Goal: Information Seeking & Learning: Learn about a topic

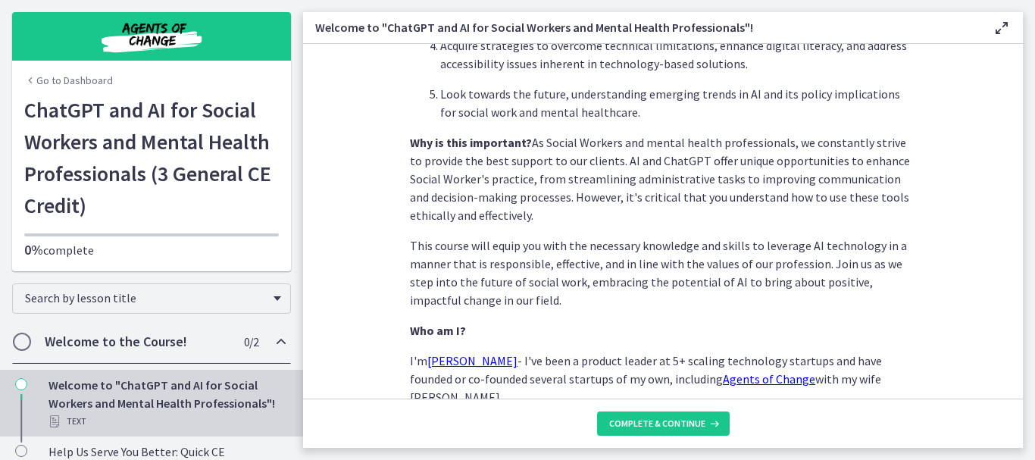
scroll to position [816, 0]
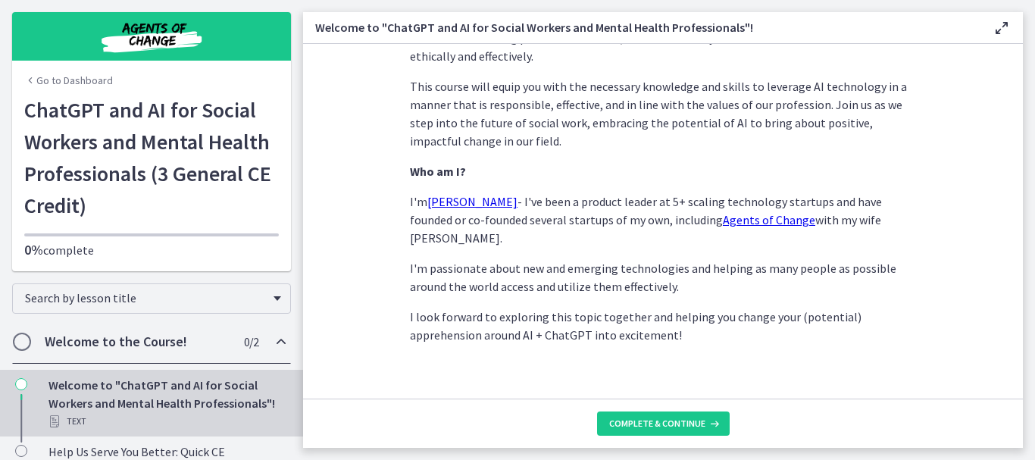
click at [38, 86] on link "Go to Dashboard" at bounding box center [68, 80] width 89 height 15
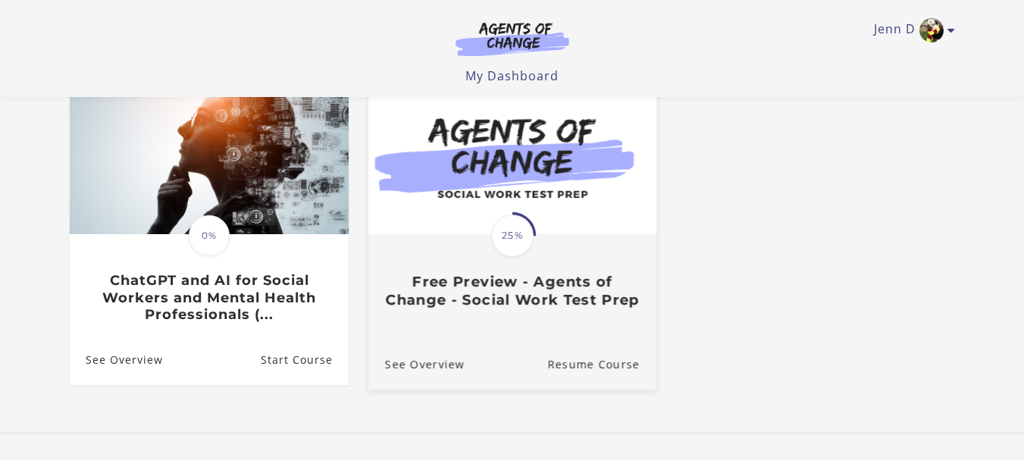
scroll to position [152, 0]
click at [520, 256] on span "25%" at bounding box center [512, 235] width 42 height 42
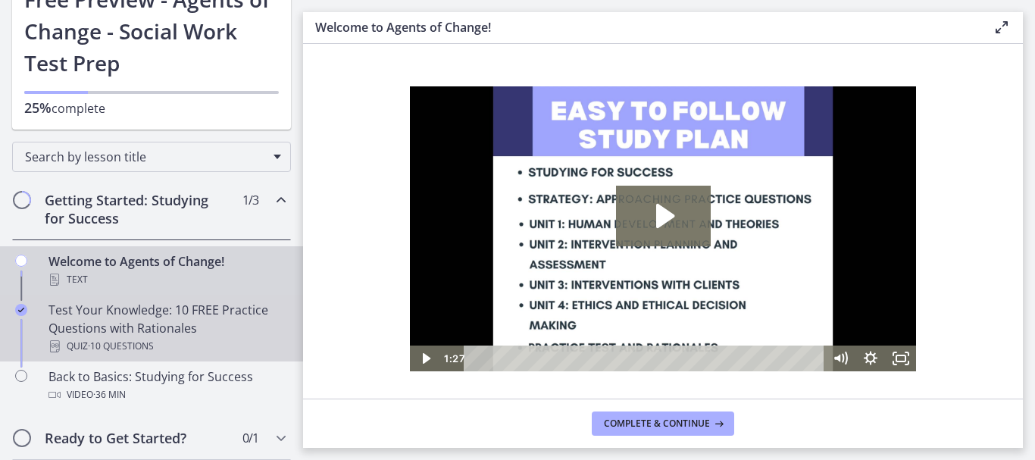
click at [158, 310] on div "Test Your Knowledge: 10 FREE Practice Questions with Rationales Quiz · 10 Quest…" at bounding box center [167, 328] width 237 height 55
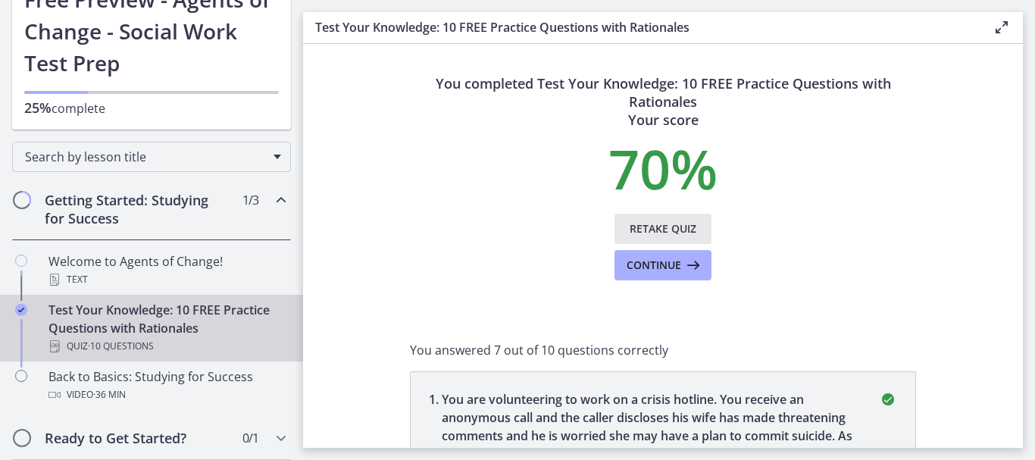
click at [666, 227] on span "Retake Quiz" at bounding box center [663, 229] width 67 height 18
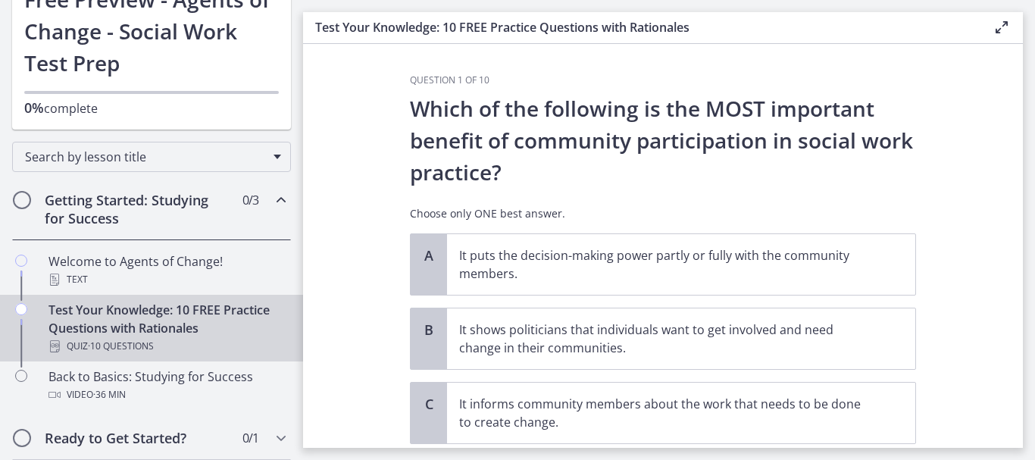
scroll to position [76, 0]
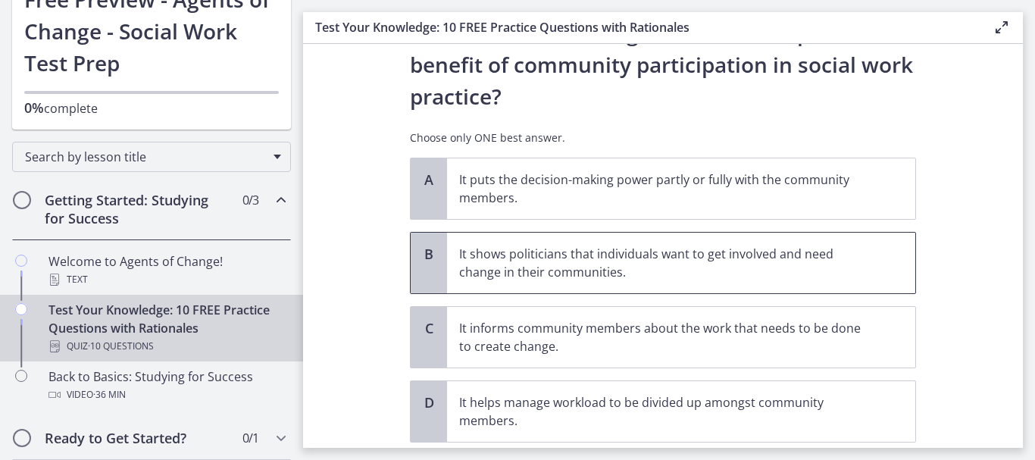
click at [819, 281] on span "It shows politicians that individuals want to get involved and need change in t…" at bounding box center [681, 263] width 468 height 61
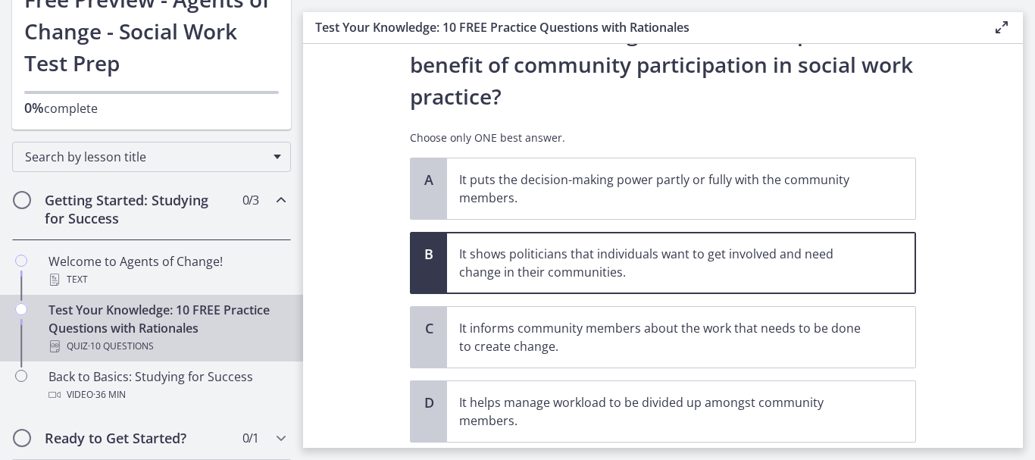
scroll to position [152, 0]
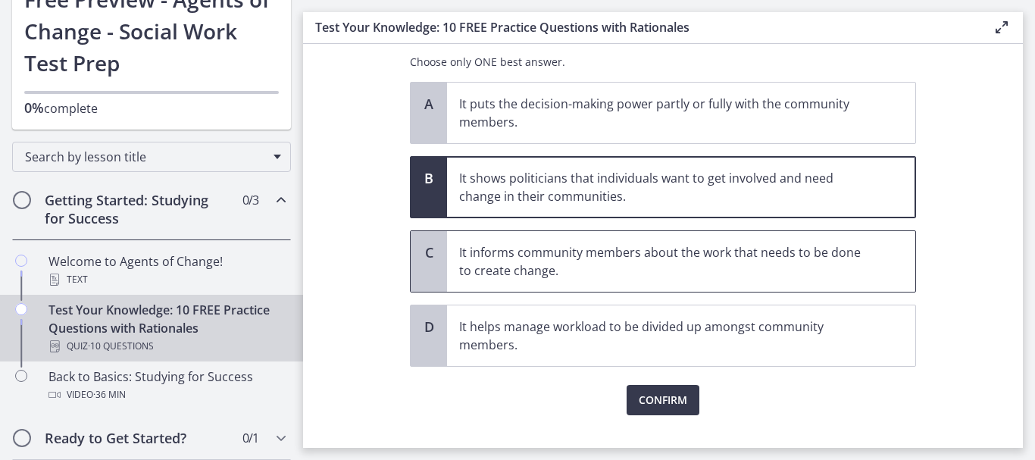
click at [687, 274] on p "It informs community members about the work that needs to be done to create cha…" at bounding box center [666, 261] width 414 height 36
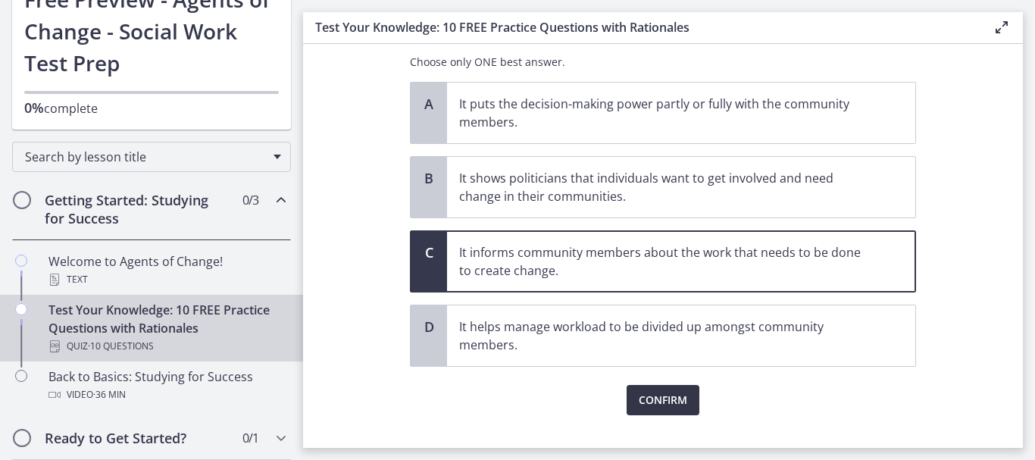
click at [646, 402] on span "Confirm" at bounding box center [663, 400] width 49 height 18
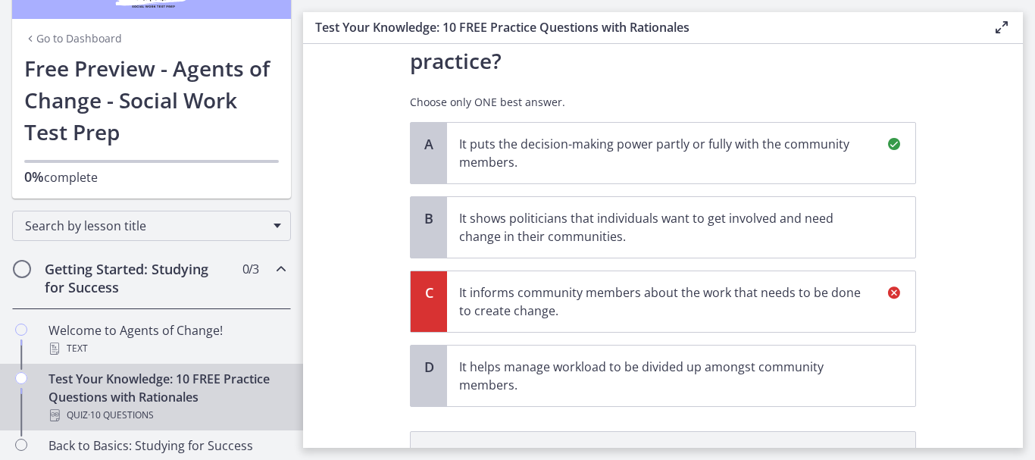
scroll to position [0, 0]
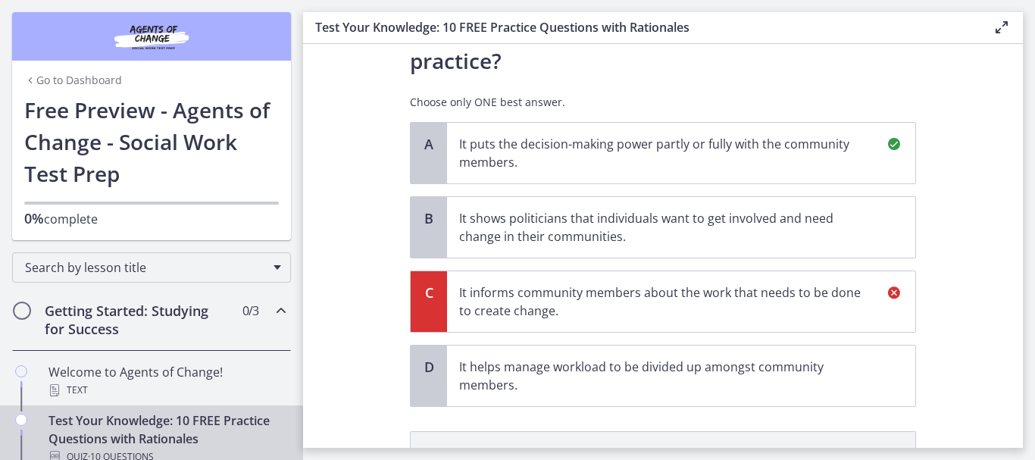
click at [35, 80] on link "Go to Dashboard" at bounding box center [73, 80] width 98 height 15
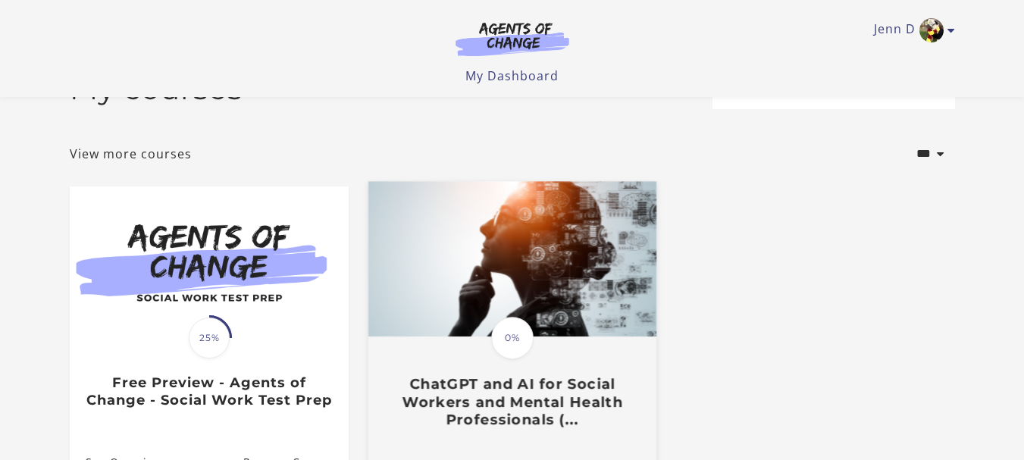
scroll to position [76, 0]
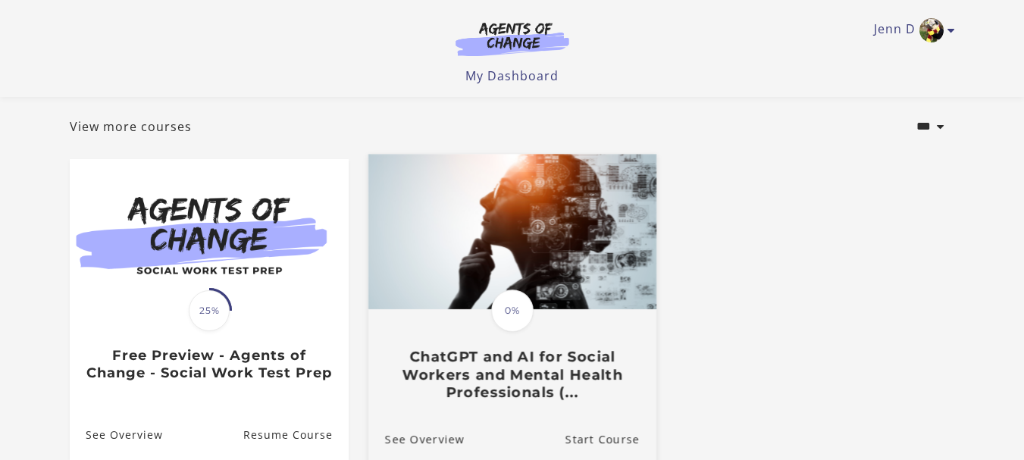
click at [515, 279] on img at bounding box center [512, 231] width 288 height 155
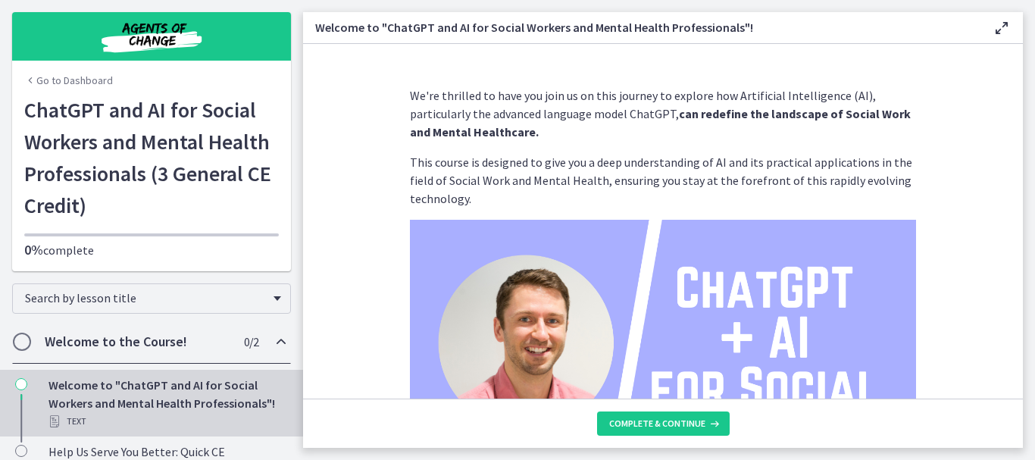
scroll to position [30119, 0]
click at [39, 83] on link "Go to Dashboard" at bounding box center [68, 80] width 89 height 15
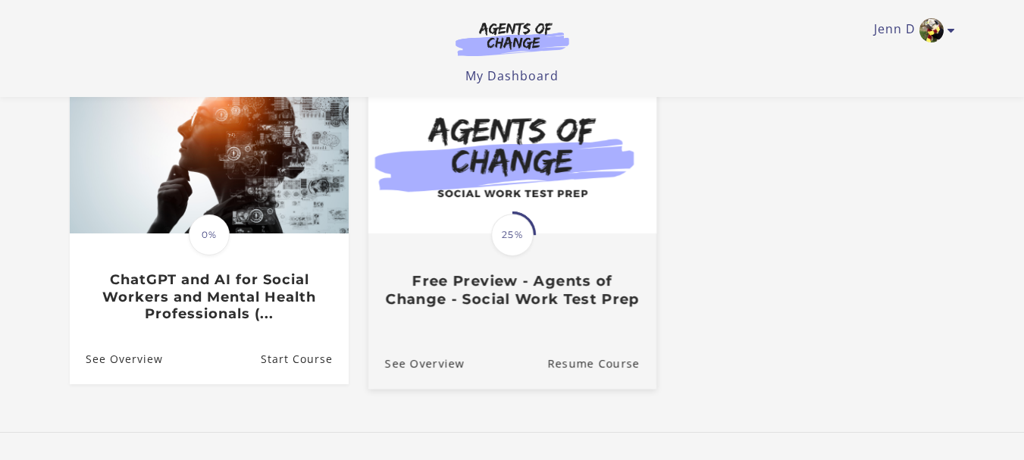
click at [536, 186] on img at bounding box center [512, 155] width 288 height 155
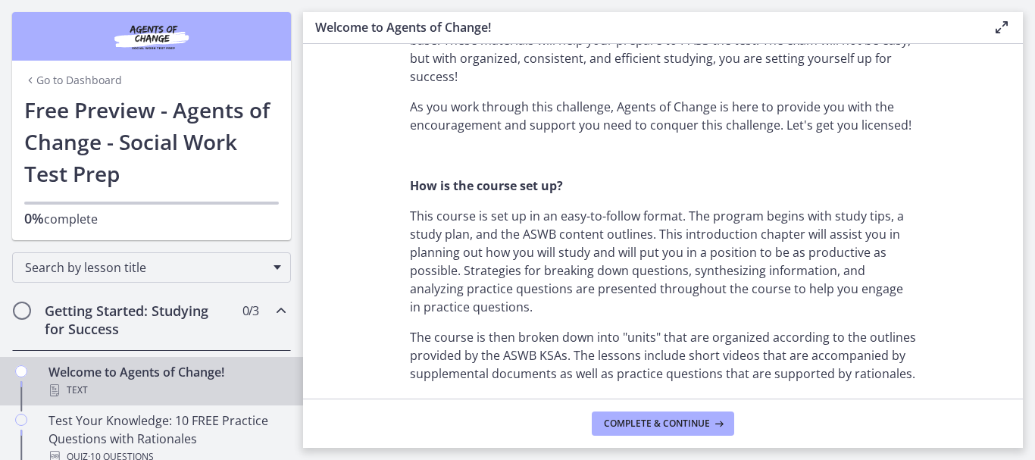
scroll to position [682, 0]
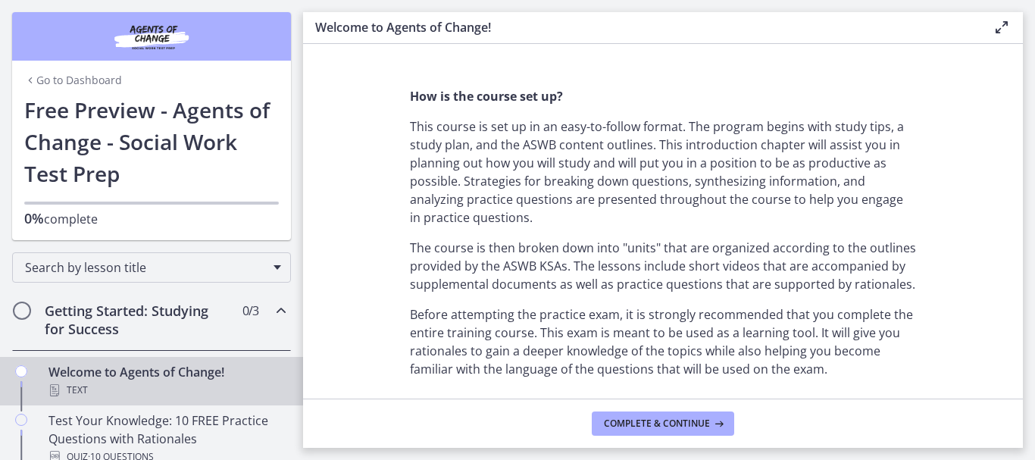
click at [105, 335] on h2 "Getting Started: Studying for Success" at bounding box center [137, 320] width 185 height 36
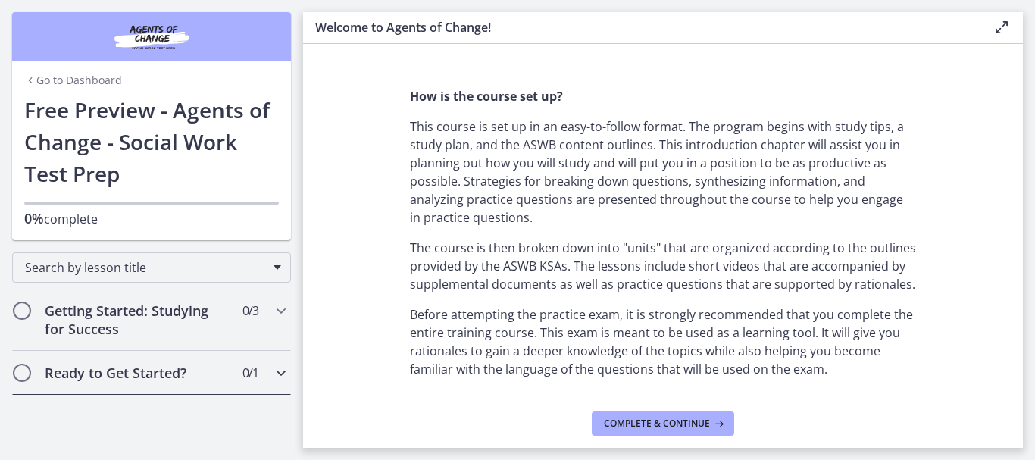
click at [139, 362] on div "Ready to Get Started? 0 / 1 Completed" at bounding box center [151, 373] width 279 height 44
click at [177, 324] on h2 "Getting Started: Studying for Success" at bounding box center [137, 320] width 185 height 36
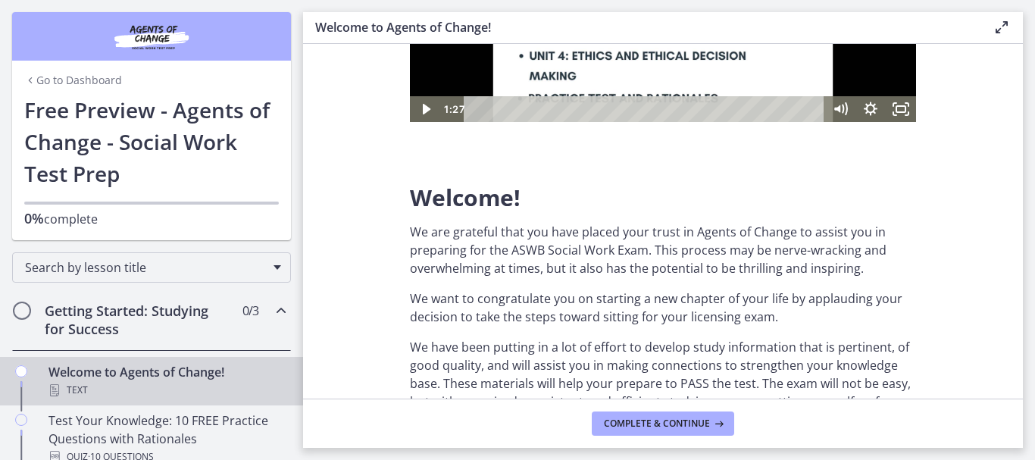
scroll to position [455, 0]
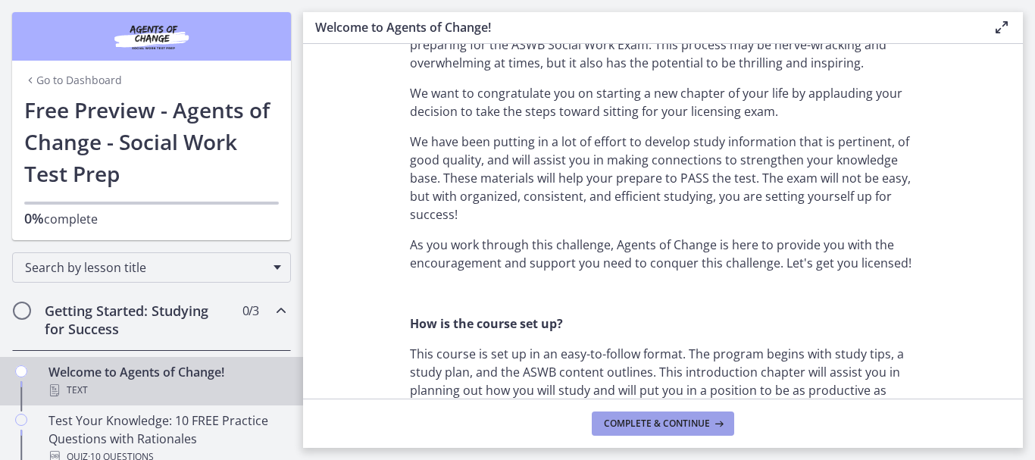
click at [667, 421] on span "Complete & continue" at bounding box center [657, 424] width 106 height 12
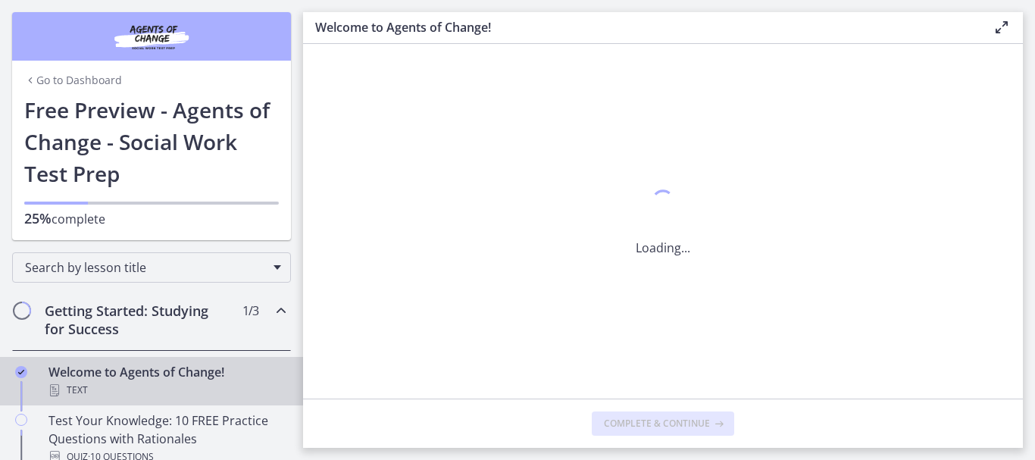
scroll to position [0, 0]
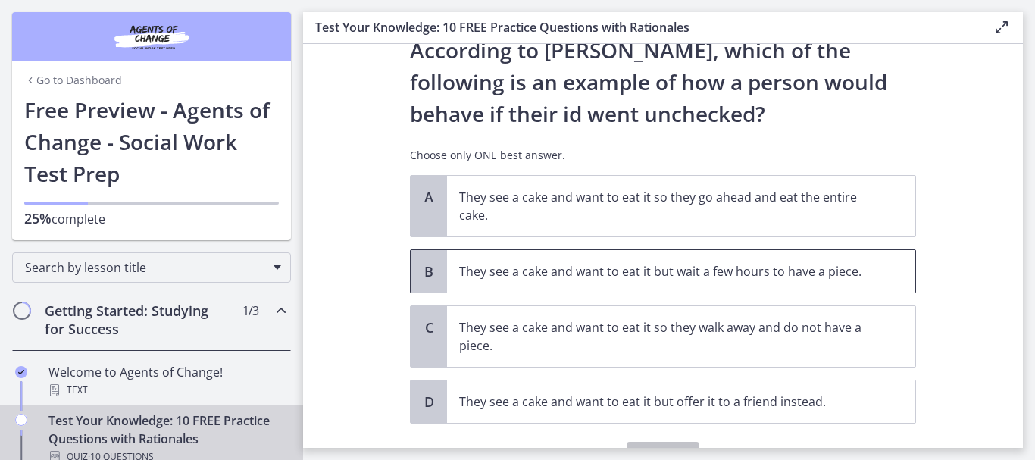
scroll to position [76, 0]
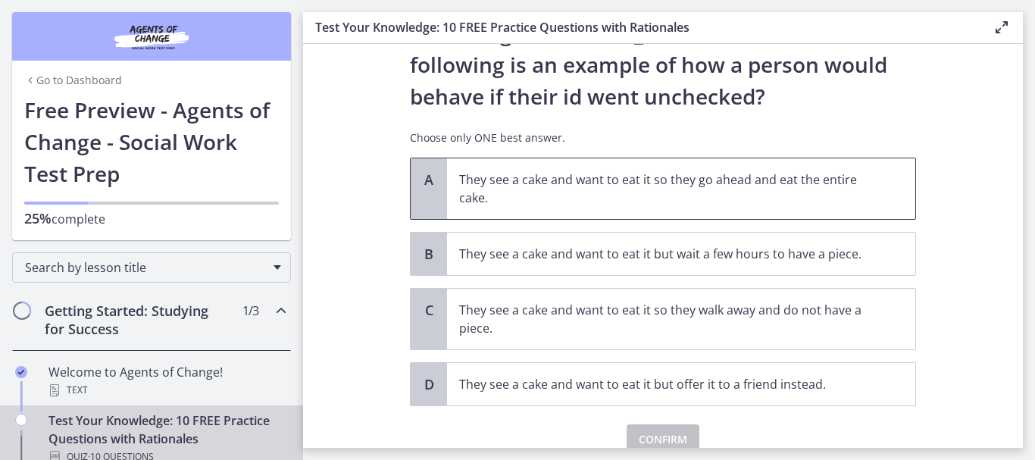
click at [634, 193] on p "They see a cake and want to eat it so they go ahead and eat the entire cake." at bounding box center [666, 189] width 414 height 36
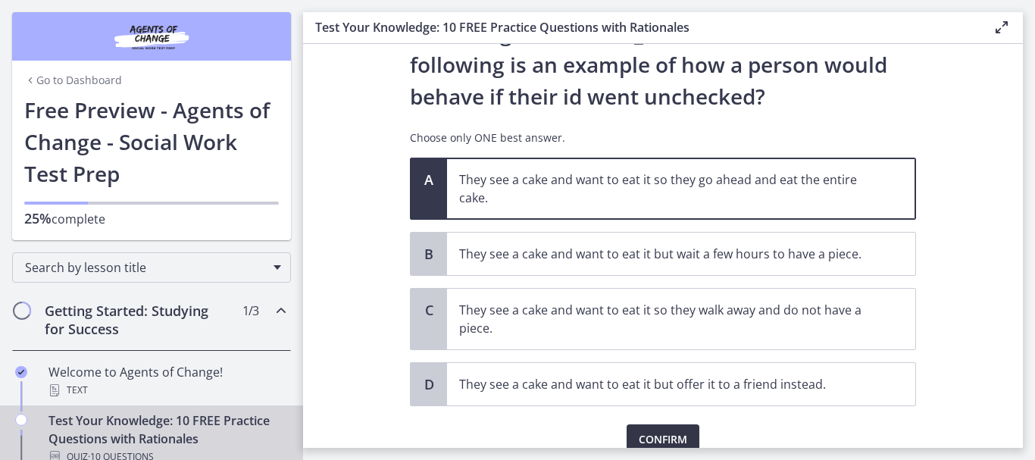
click at [651, 430] on button "Confirm" at bounding box center [663, 439] width 73 height 30
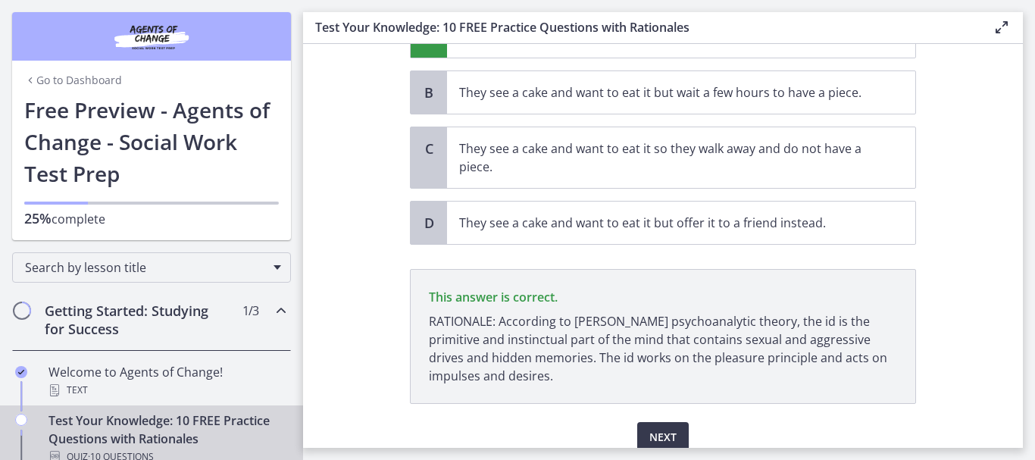
scroll to position [302, 0]
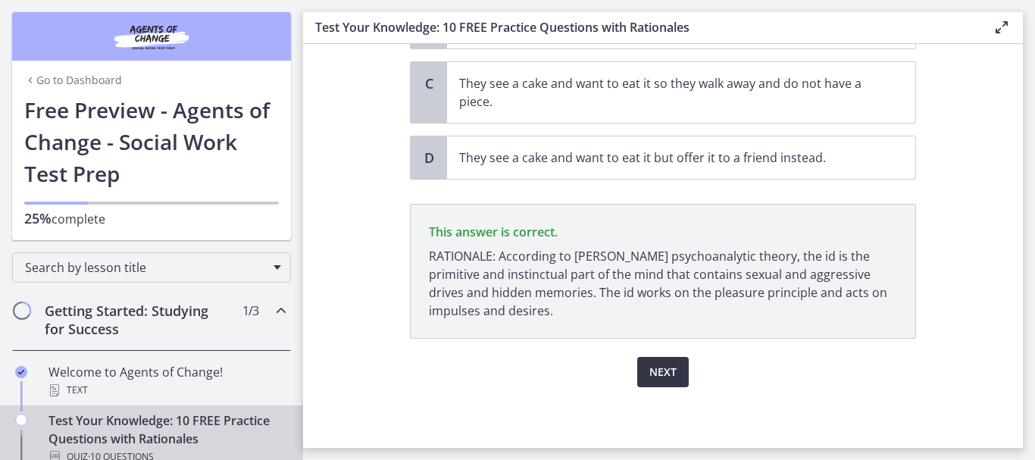
click at [654, 364] on span "Next" at bounding box center [663, 372] width 27 height 18
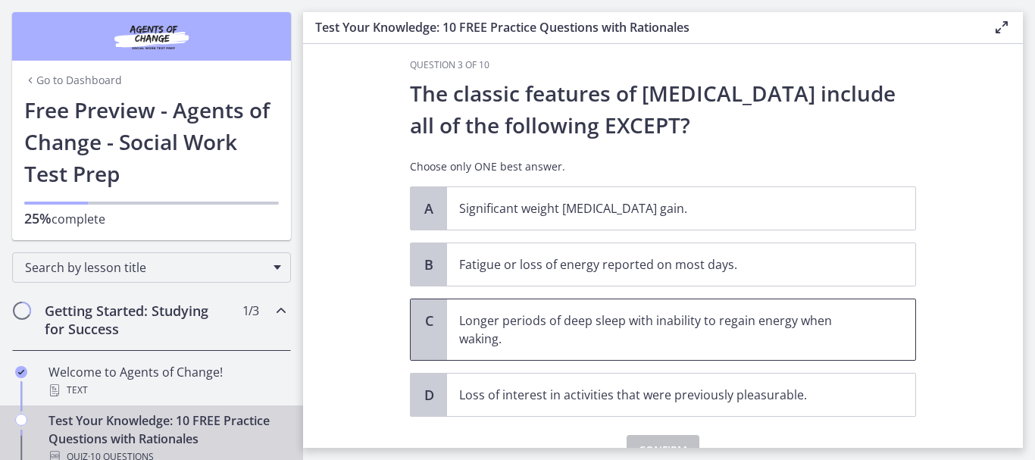
scroll to position [0, 0]
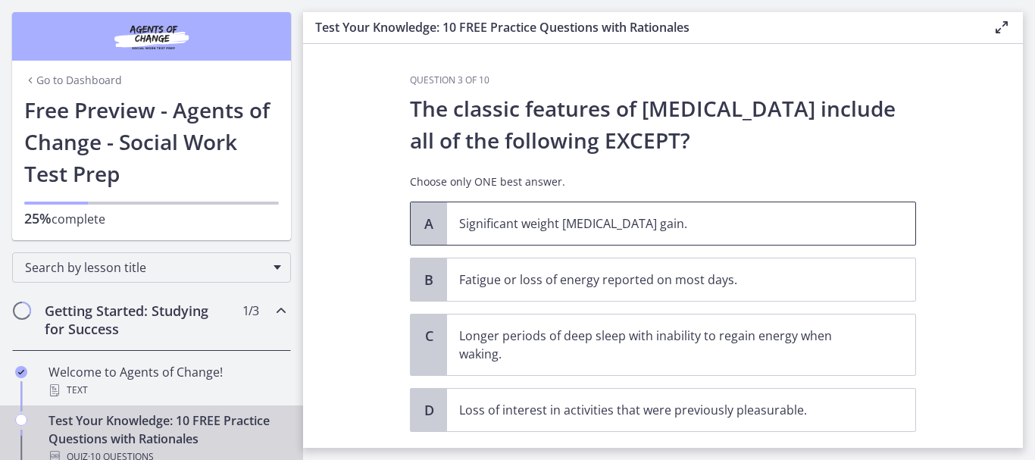
click at [744, 240] on span "Significant weight [MEDICAL_DATA] gain." at bounding box center [681, 223] width 468 height 42
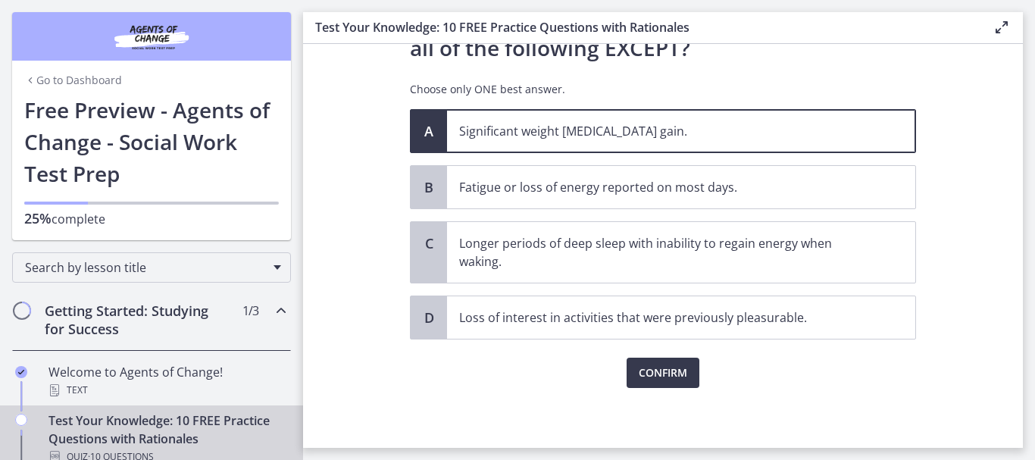
scroll to position [93, 0]
click at [675, 381] on button "Confirm" at bounding box center [663, 372] width 73 height 30
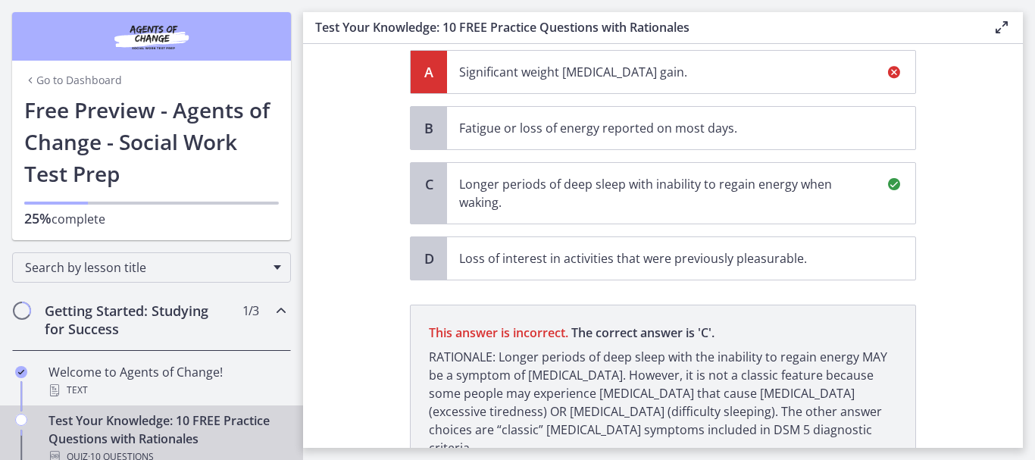
scroll to position [227, 0]
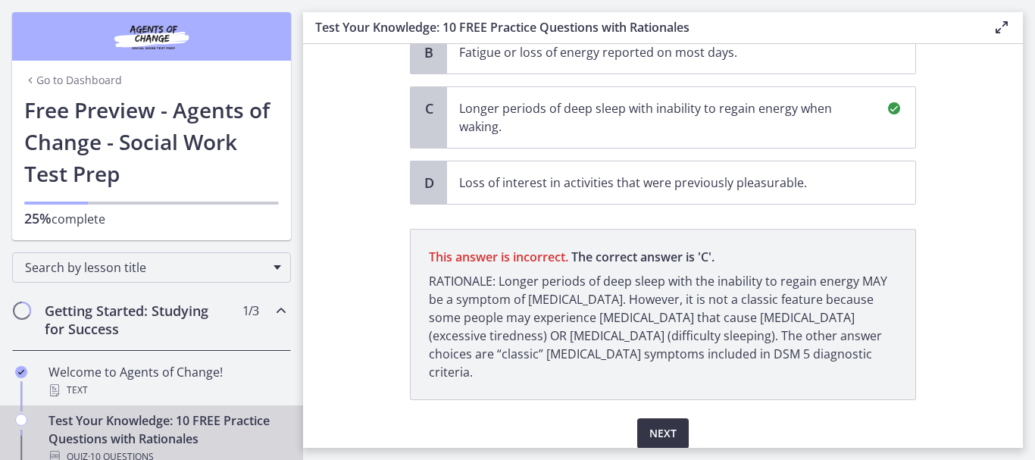
click at [661, 424] on span "Next" at bounding box center [663, 433] width 27 height 18
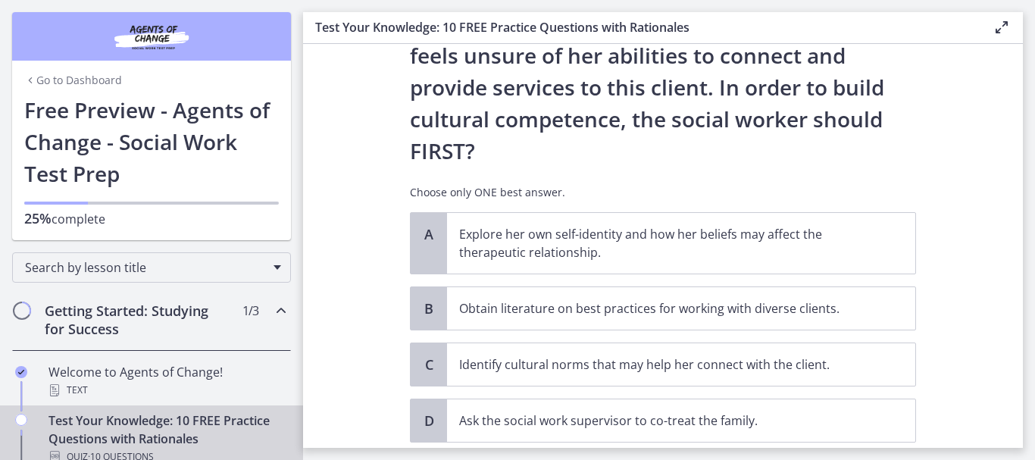
scroll to position [303, 0]
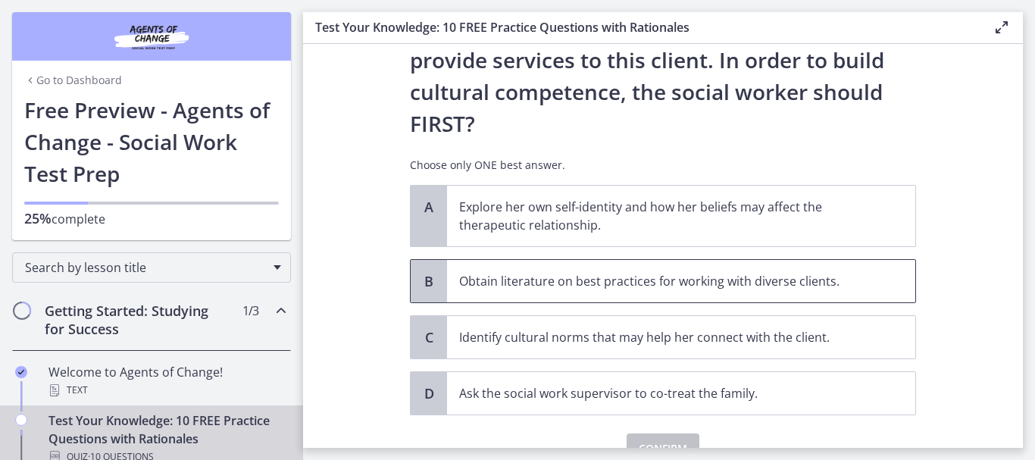
click at [662, 260] on span "Obtain literature on best practices for working with diverse clients." at bounding box center [681, 281] width 468 height 42
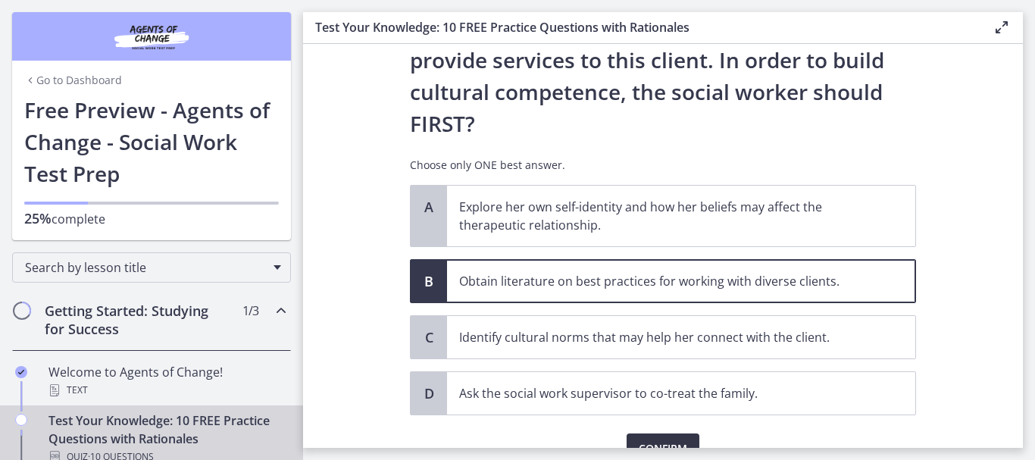
click at [656, 440] on span "Confirm" at bounding box center [663, 449] width 49 height 18
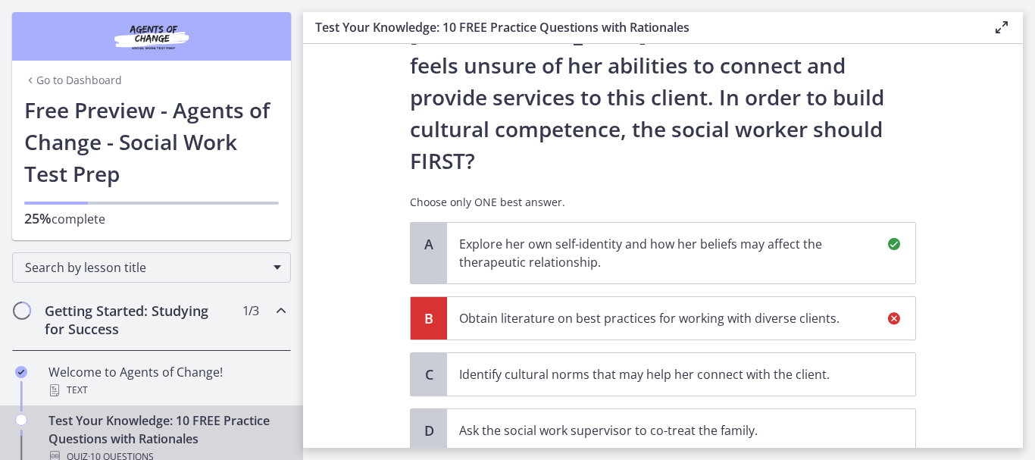
scroll to position [493, 0]
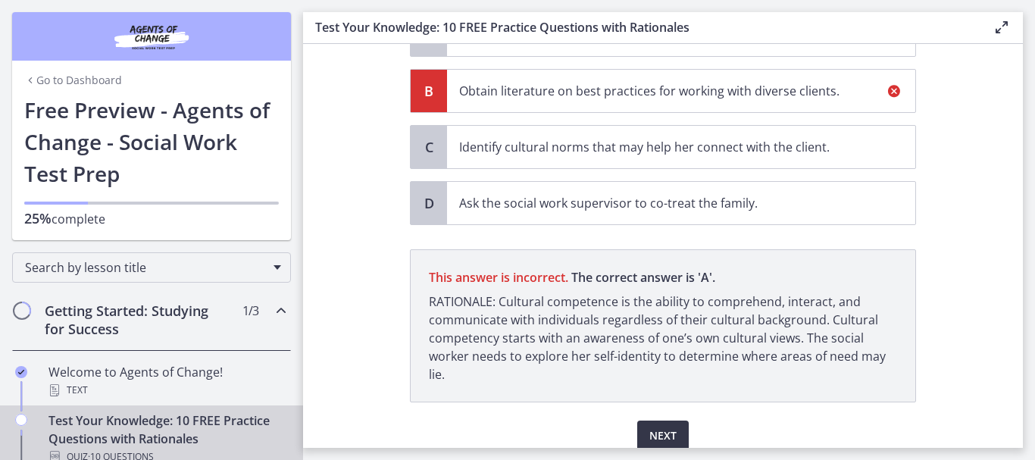
click at [663, 421] on button "Next" at bounding box center [663, 436] width 52 height 30
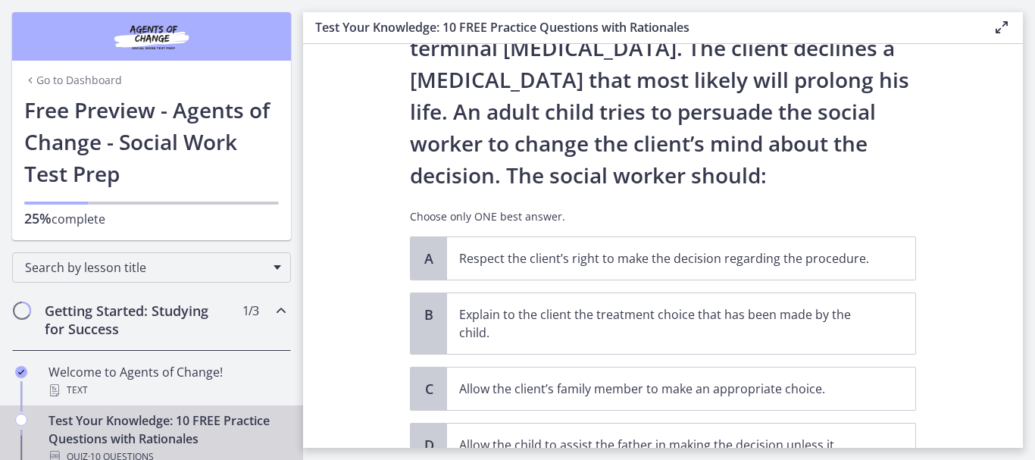
scroll to position [152, 0]
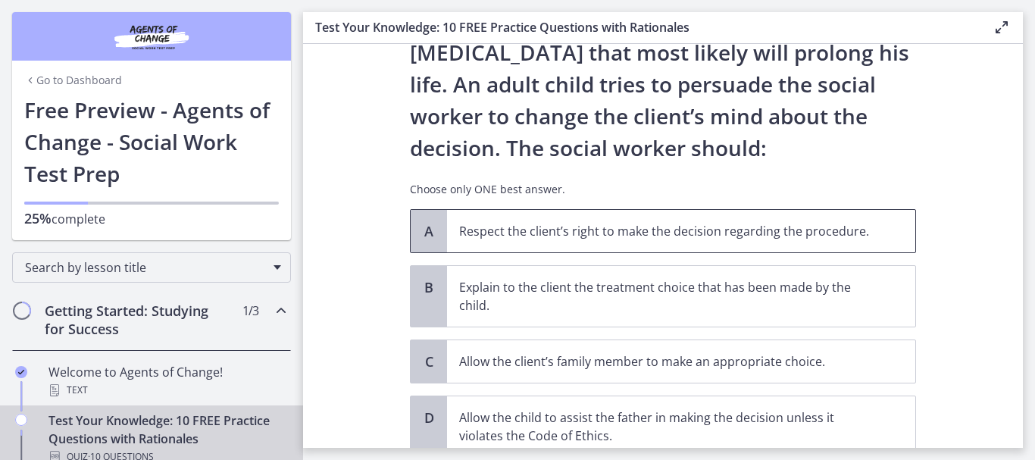
click at [650, 241] on span "Respect the client’s right to make the decision regarding the procedure." at bounding box center [681, 231] width 468 height 42
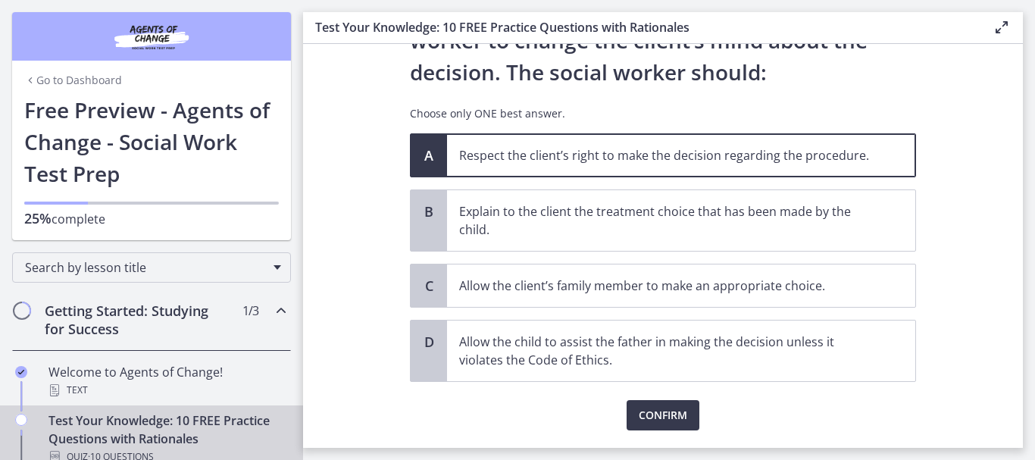
scroll to position [271, 0]
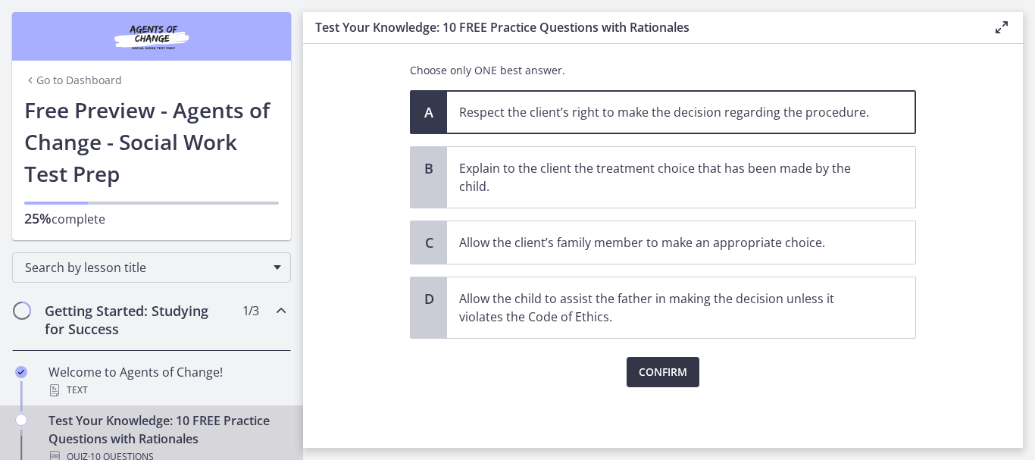
click at [650, 376] on span "Confirm" at bounding box center [663, 372] width 49 height 18
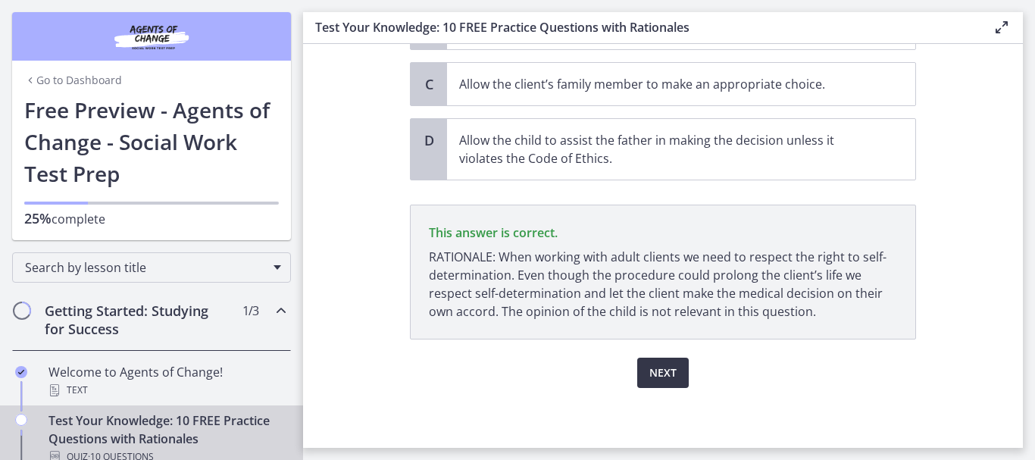
scroll to position [430, 0]
click at [650, 376] on span "Next" at bounding box center [663, 372] width 27 height 18
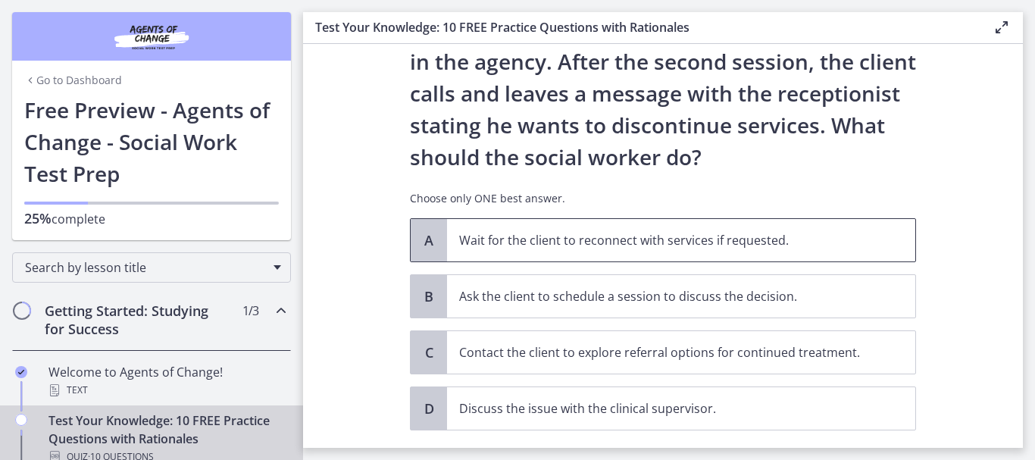
scroll to position [152, 0]
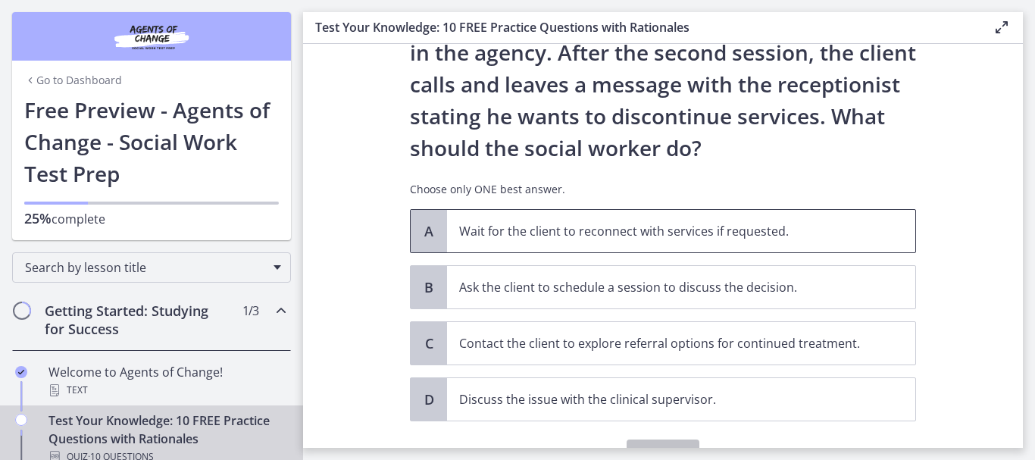
click at [575, 241] on span "Wait for the client to reconnect with services if requested." at bounding box center [681, 231] width 468 height 42
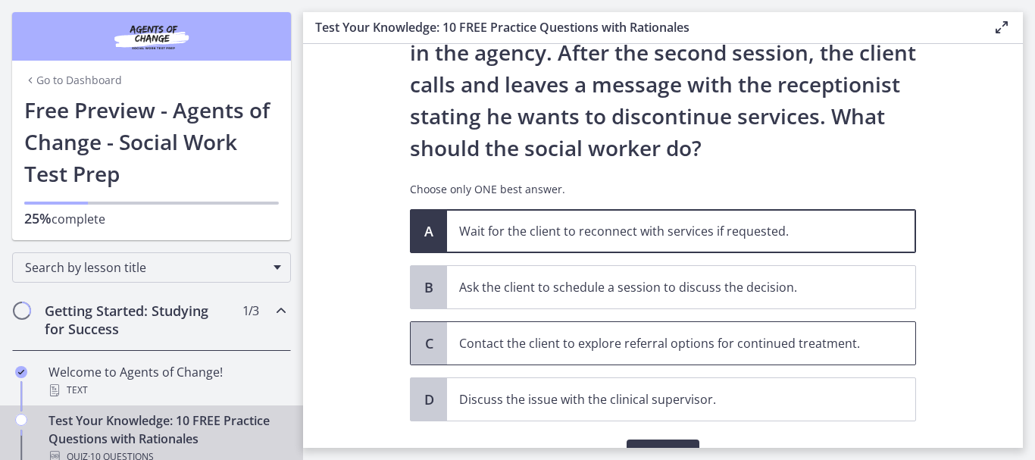
click at [600, 352] on span "Contact the client to explore referral options for continued treatment." at bounding box center [681, 343] width 468 height 42
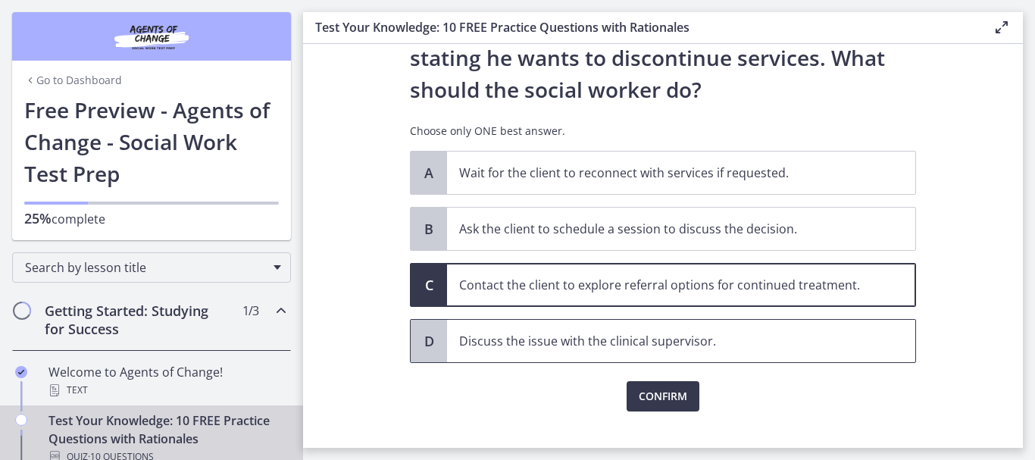
scroll to position [234, 0]
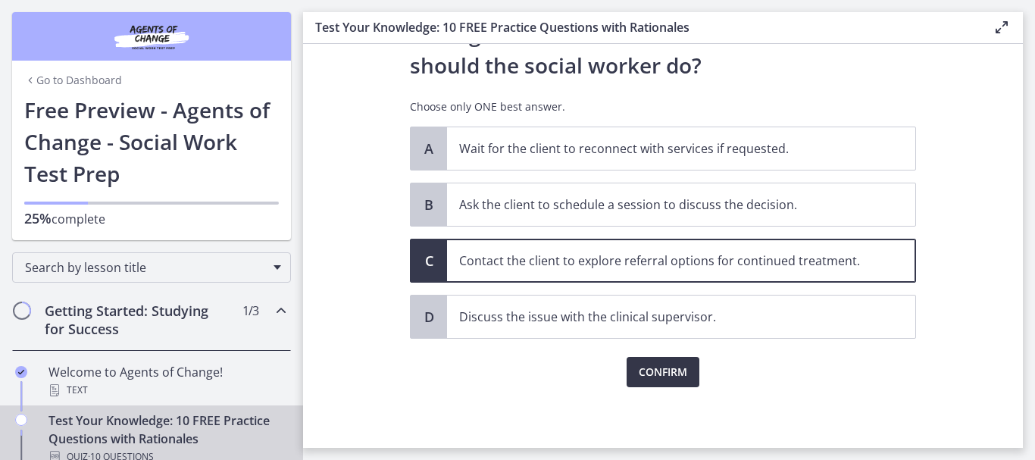
click at [657, 374] on span "Confirm" at bounding box center [663, 372] width 49 height 18
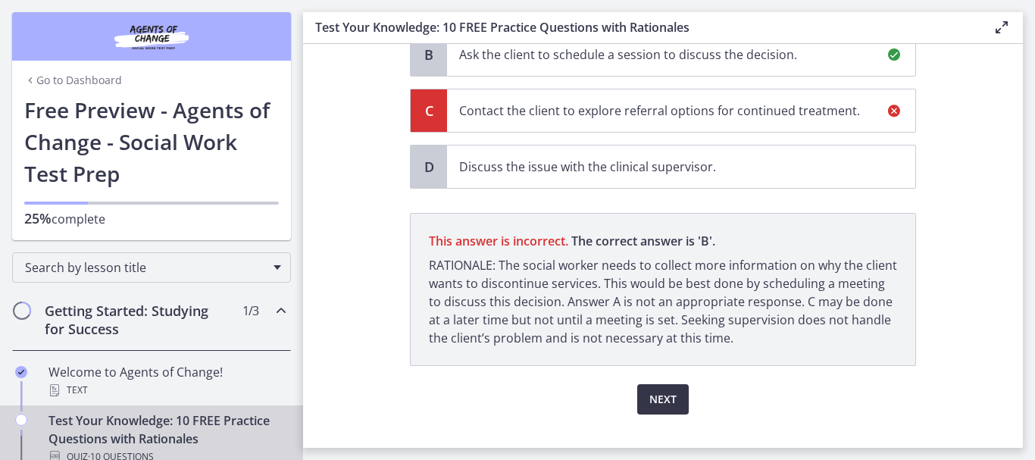
scroll to position [412, 0]
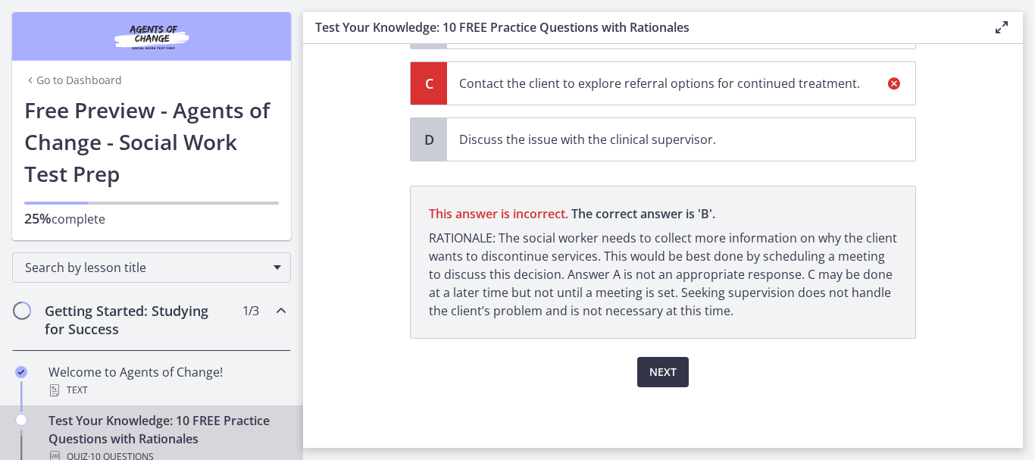
click at [660, 371] on span "Next" at bounding box center [663, 372] width 27 height 18
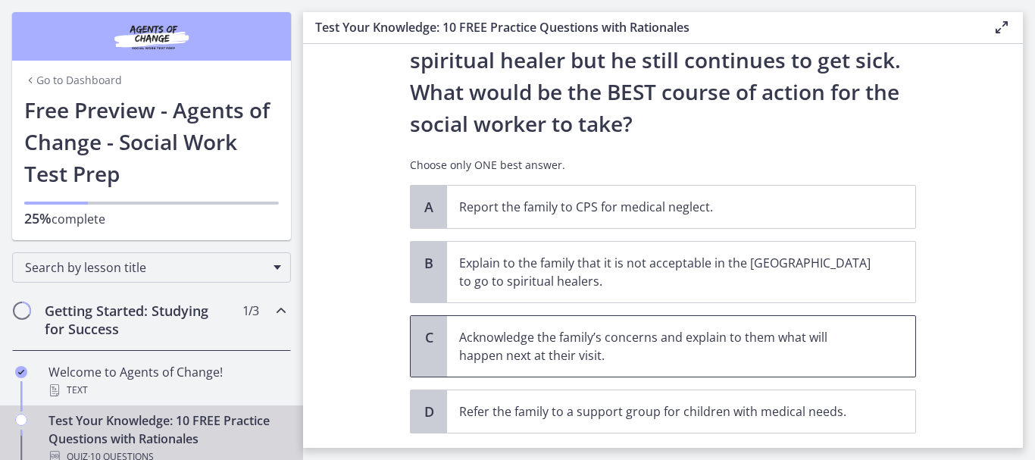
scroll to position [379, 0]
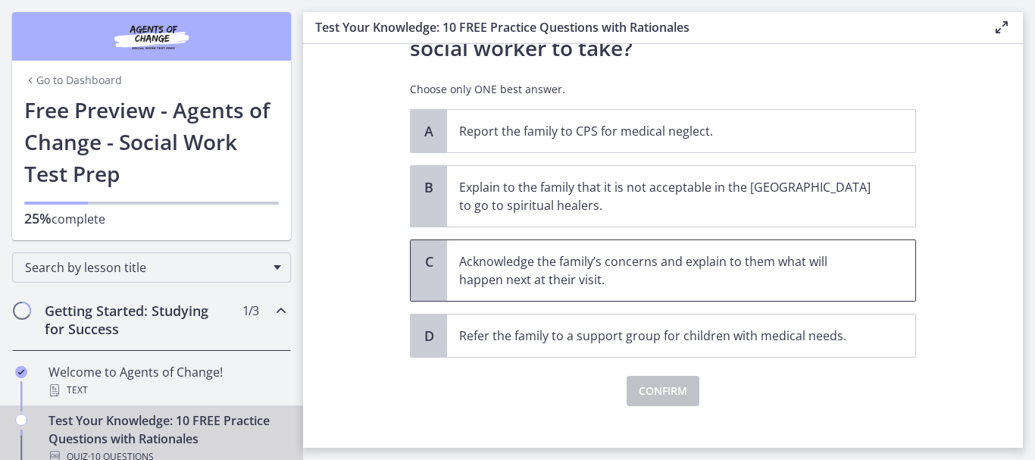
click at [694, 279] on p "Acknowledge the family’s concerns and explain to them what will happen next at …" at bounding box center [666, 270] width 414 height 36
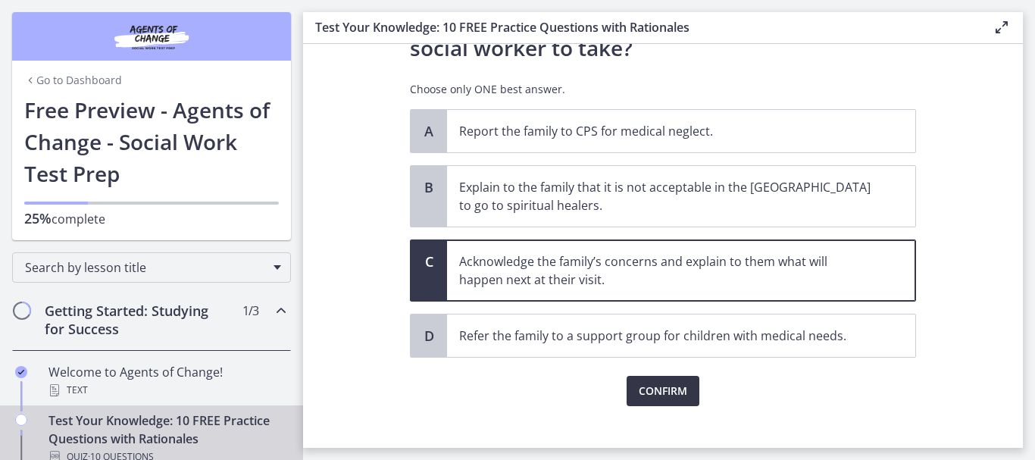
click at [673, 381] on button "Confirm" at bounding box center [663, 391] width 73 height 30
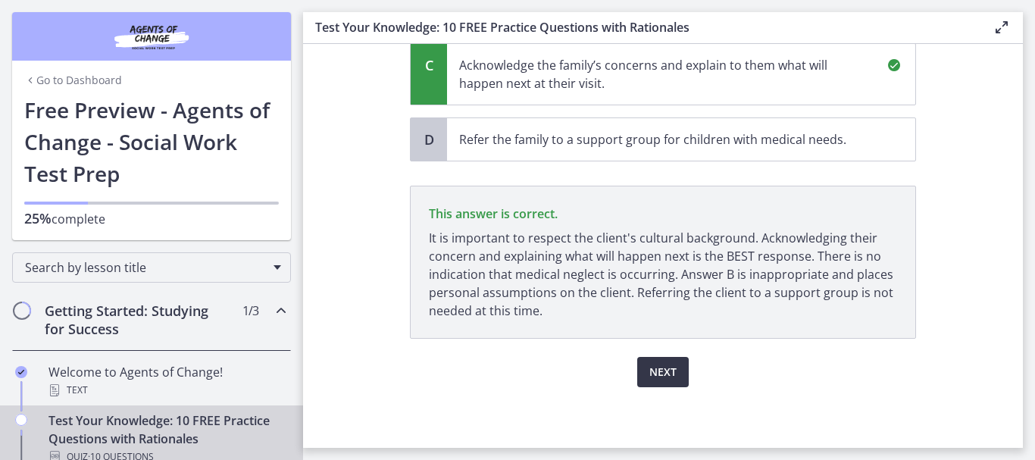
scroll to position [575, 0]
click at [665, 372] on span "Next" at bounding box center [663, 372] width 27 height 18
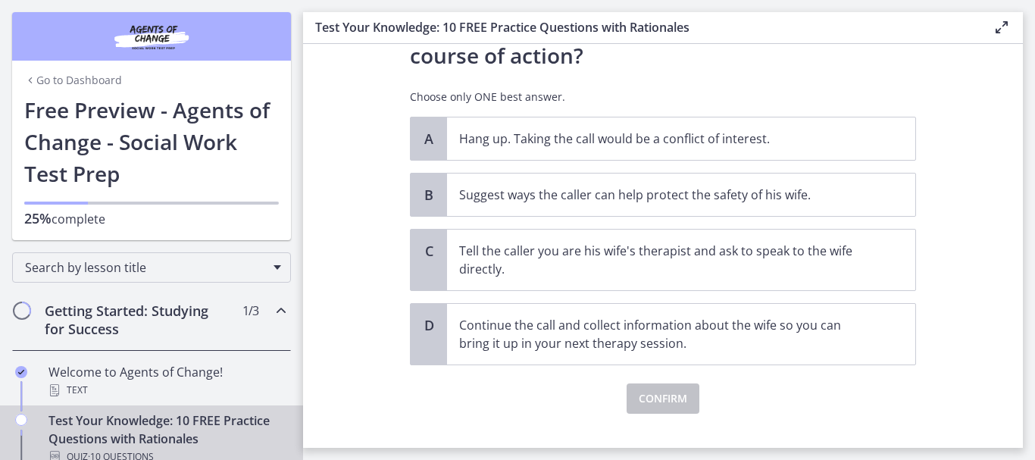
scroll to position [302, 0]
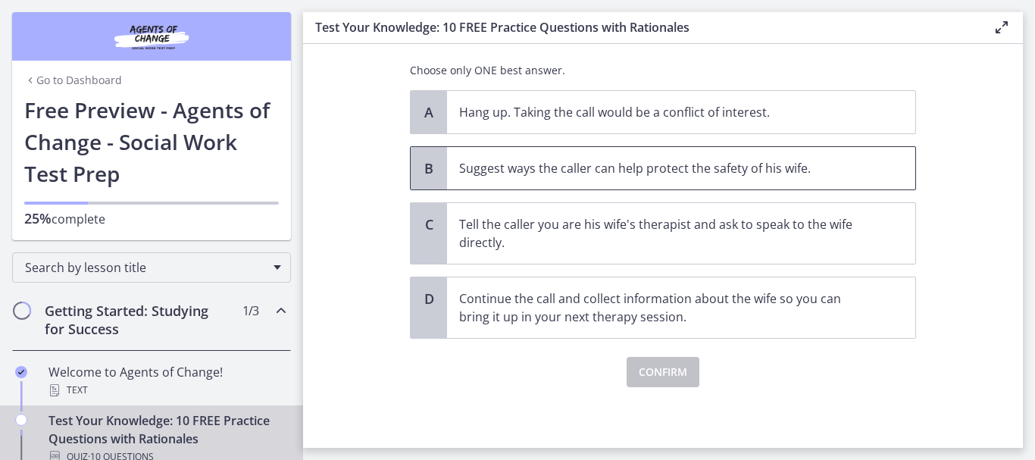
click at [590, 186] on span "Suggest ways the caller can help protect the safety of his wife." at bounding box center [681, 168] width 468 height 42
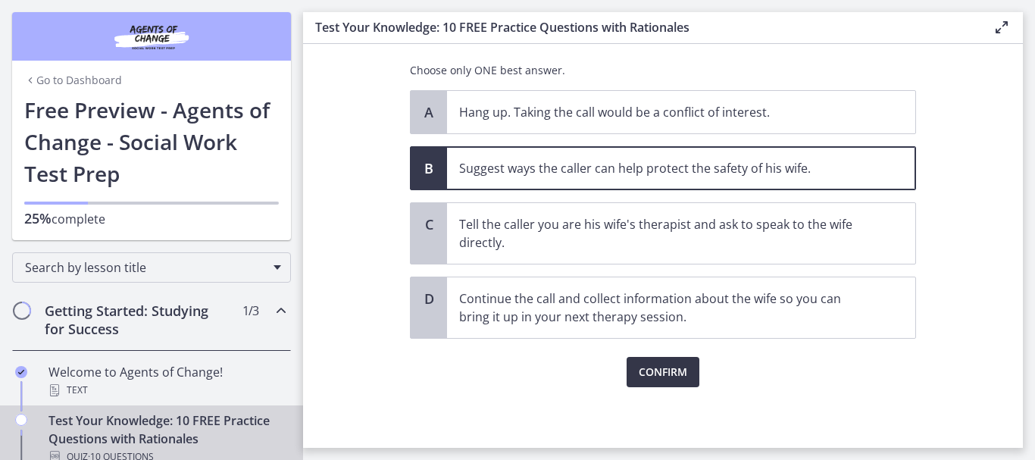
click at [641, 370] on span "Confirm" at bounding box center [663, 372] width 49 height 18
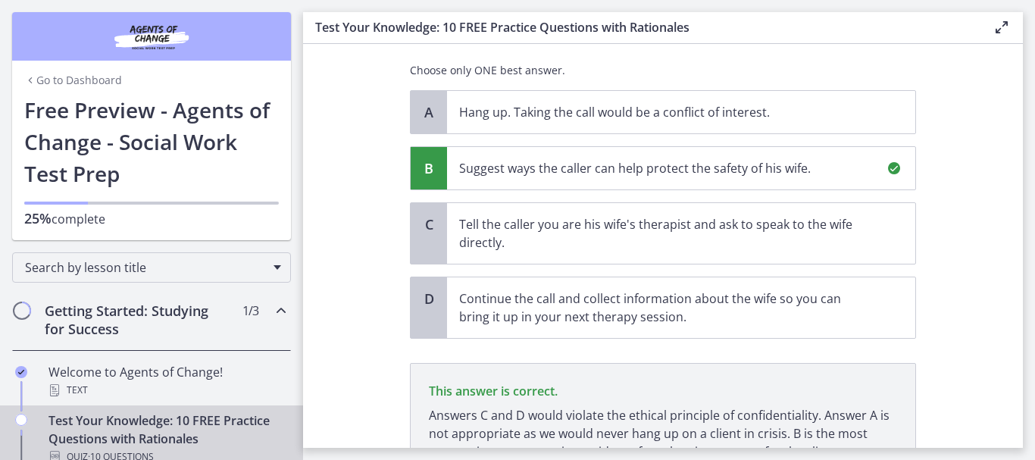
scroll to position [443, 0]
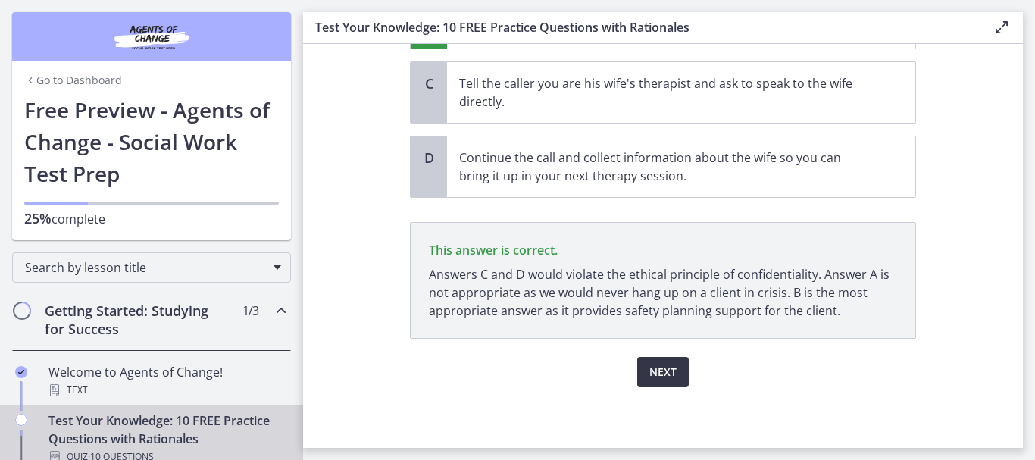
click at [643, 379] on button "Next" at bounding box center [663, 372] width 52 height 30
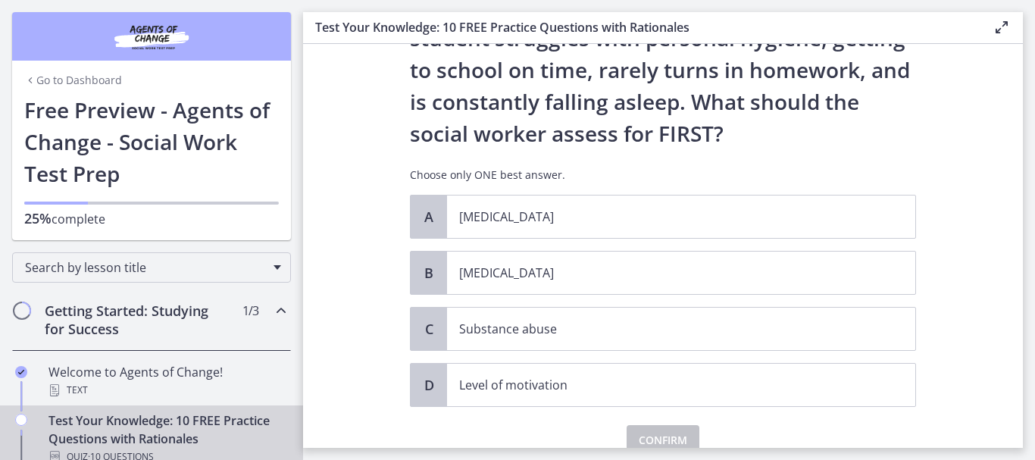
scroll to position [152, 0]
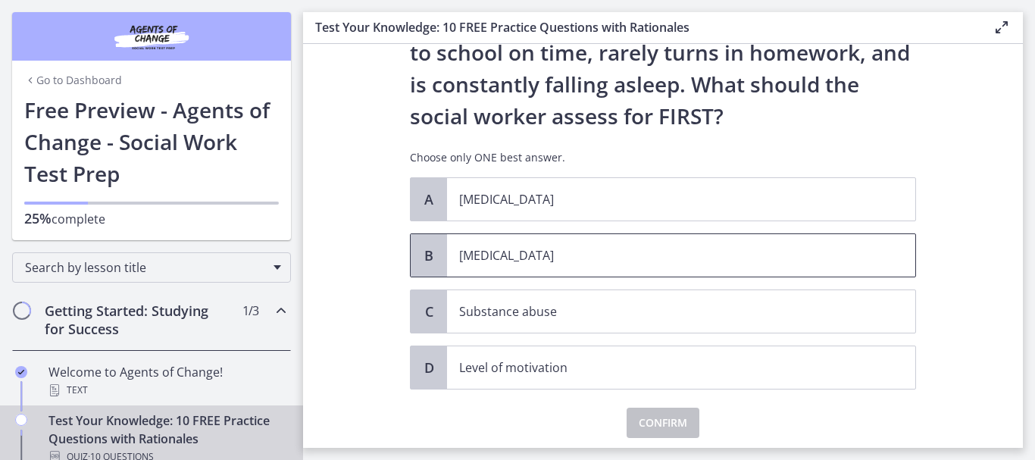
click at [518, 265] on span "[MEDICAL_DATA]" at bounding box center [681, 255] width 468 height 42
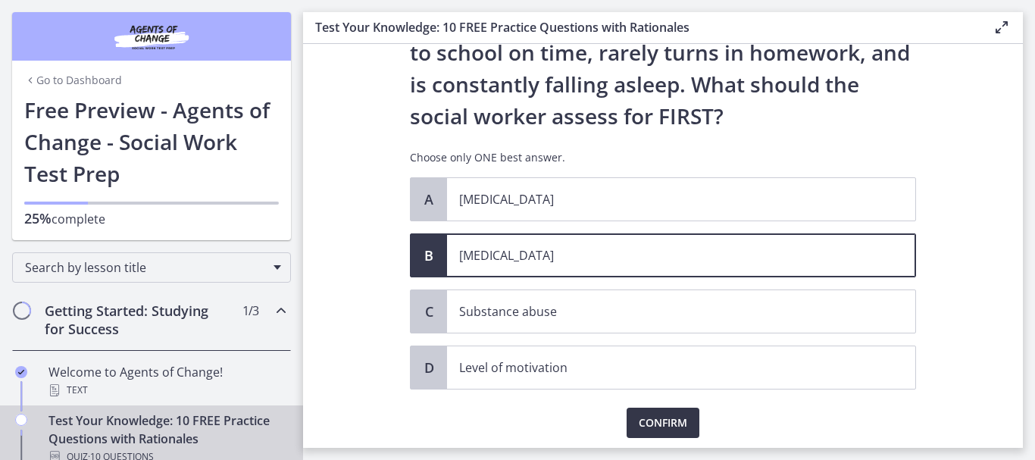
click at [639, 423] on span "Confirm" at bounding box center [663, 423] width 49 height 18
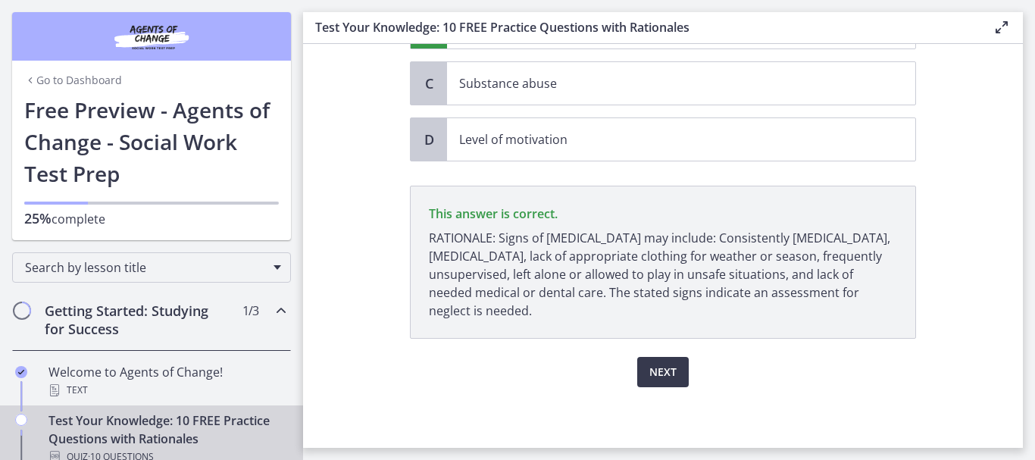
scroll to position [380, 0]
click at [637, 376] on button "Next" at bounding box center [663, 372] width 52 height 30
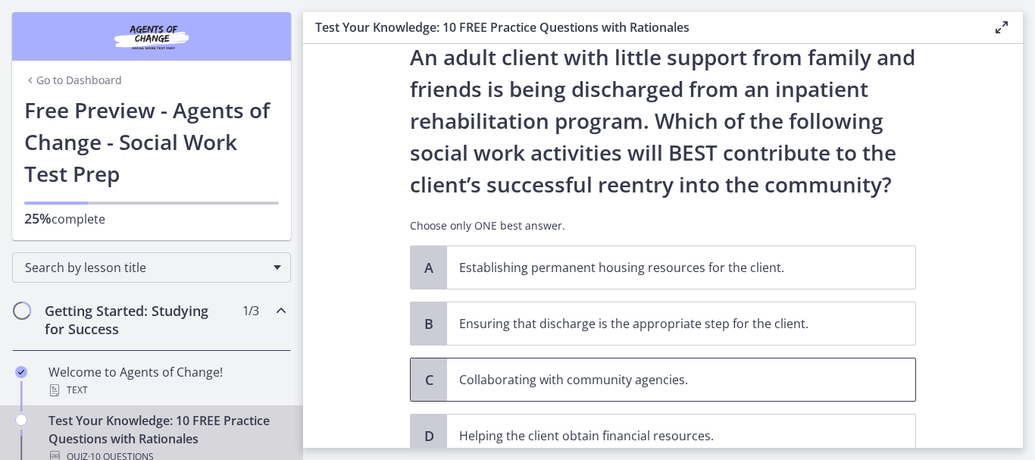
scroll to position [76, 0]
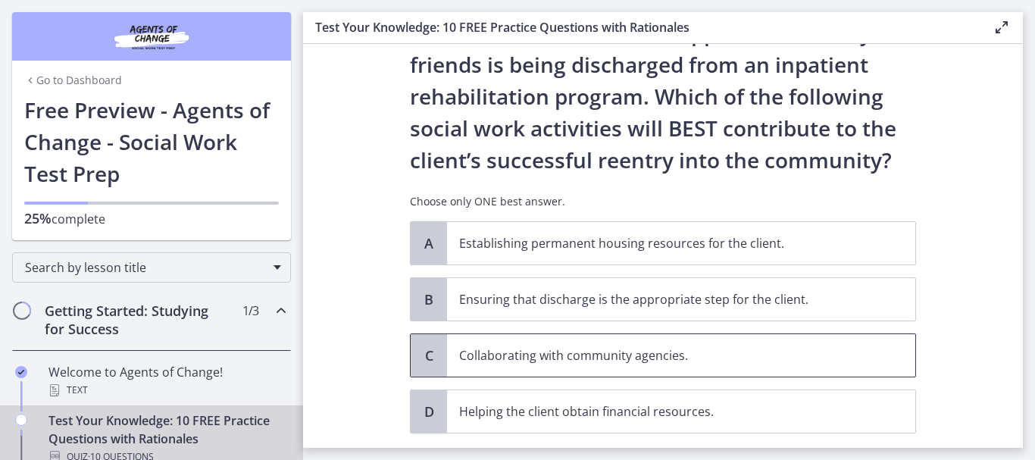
click at [562, 368] on span "Collaborating with community agencies." at bounding box center [681, 355] width 468 height 42
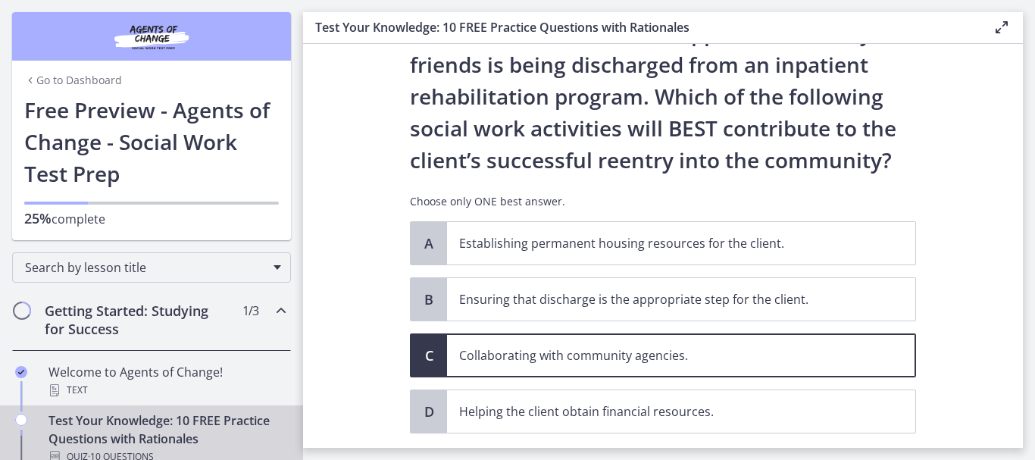
scroll to position [152, 0]
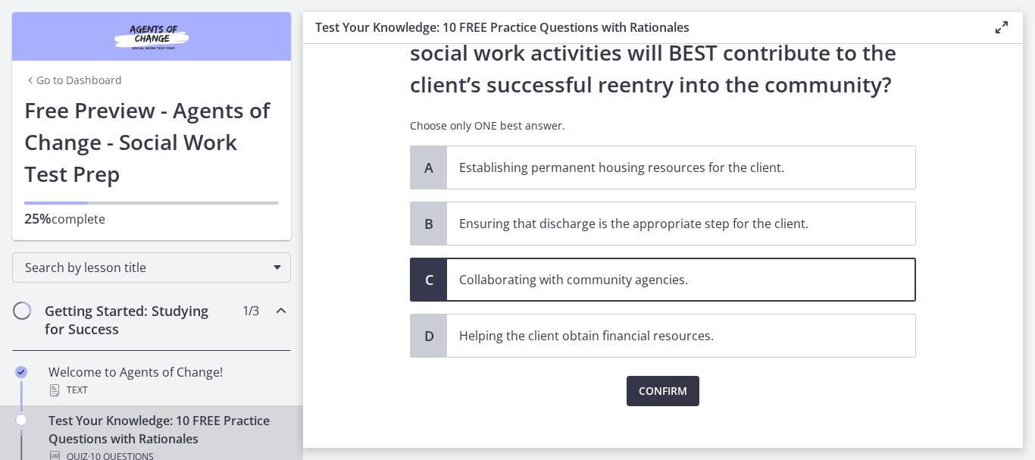
click at [644, 398] on span "Confirm" at bounding box center [663, 391] width 49 height 18
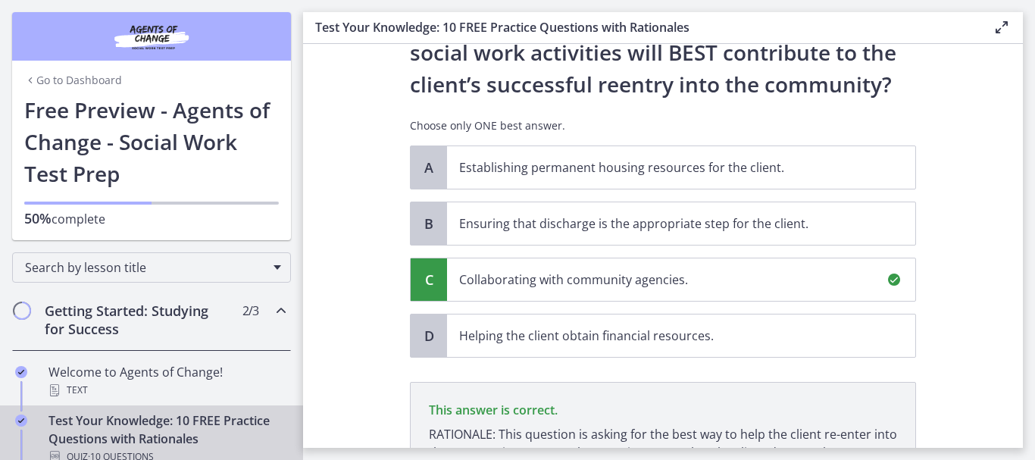
scroll to position [348, 0]
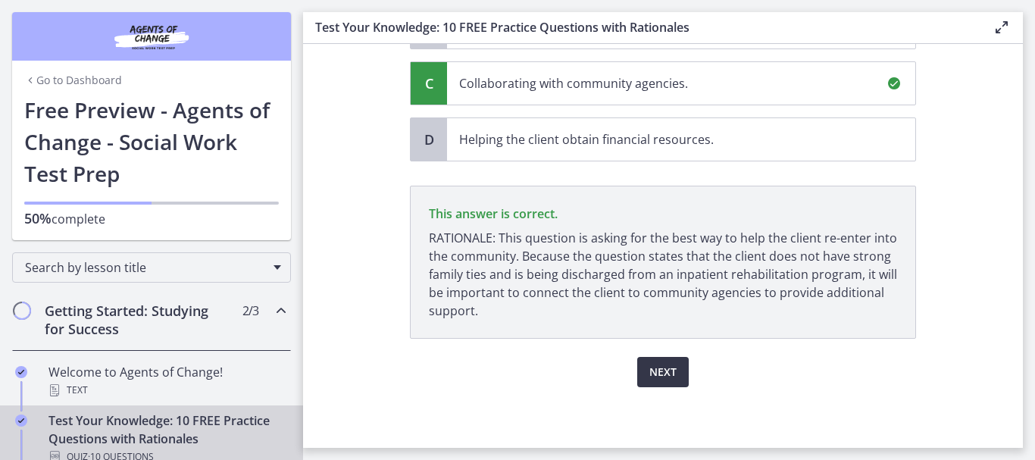
click at [650, 368] on span "Next" at bounding box center [663, 372] width 27 height 18
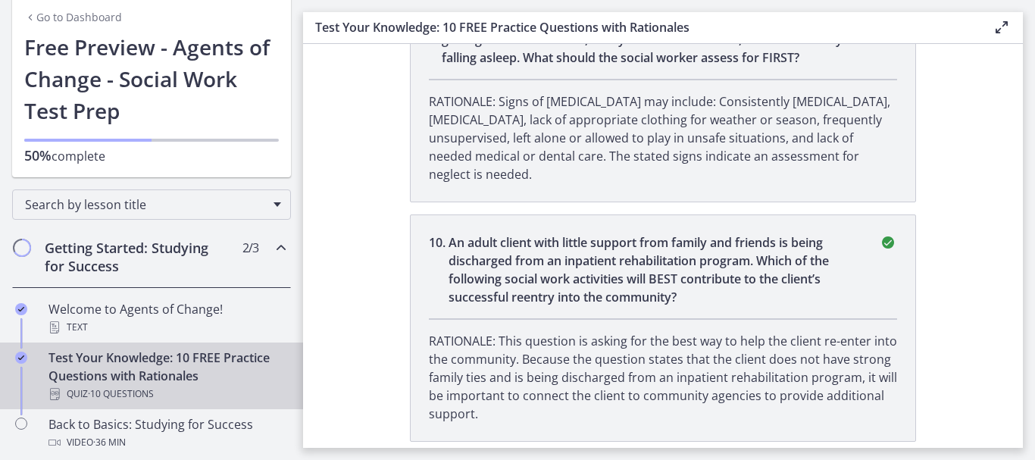
scroll to position [111, 0]
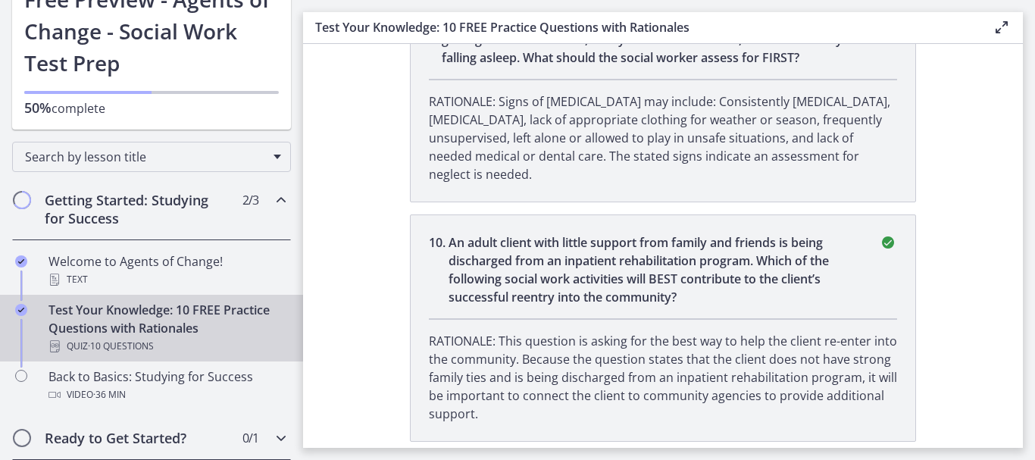
click at [179, 436] on h2 "Ready to Get Started?" at bounding box center [137, 438] width 185 height 18
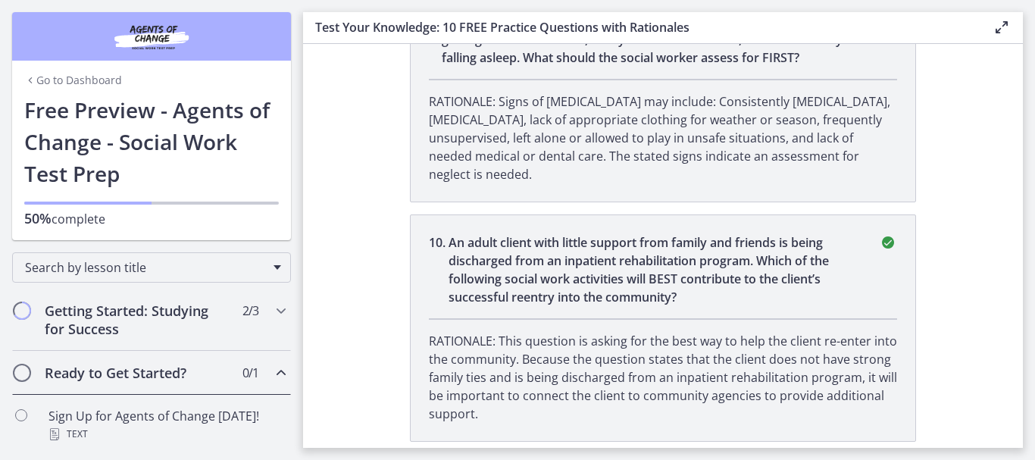
scroll to position [0, 0]
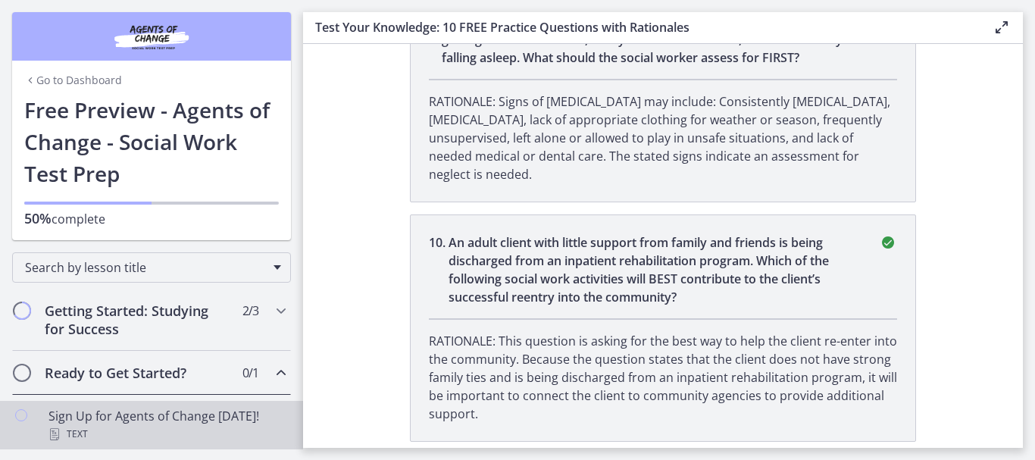
click at [224, 418] on div "Sign Up for Agents of Change [DATE]! Text" at bounding box center [167, 425] width 237 height 36
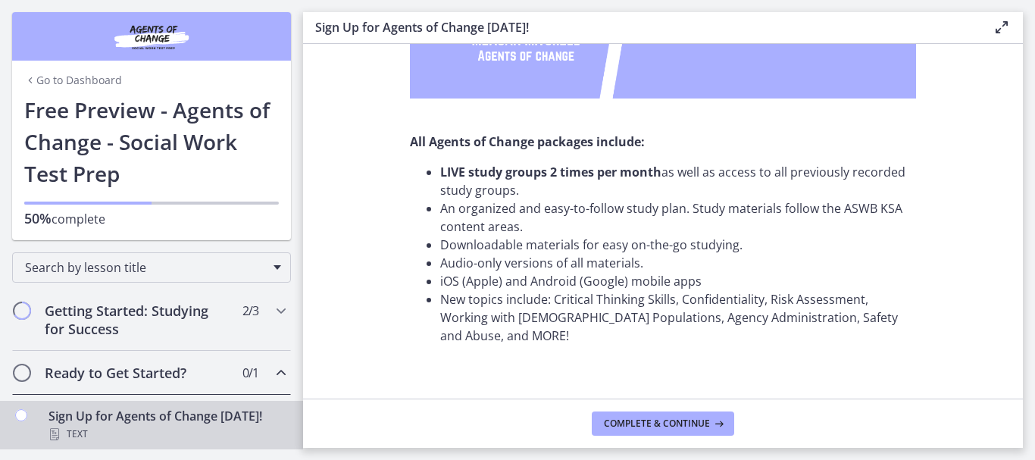
scroll to position [386, 0]
click at [650, 419] on span "Complete & continue" at bounding box center [657, 424] width 106 height 12
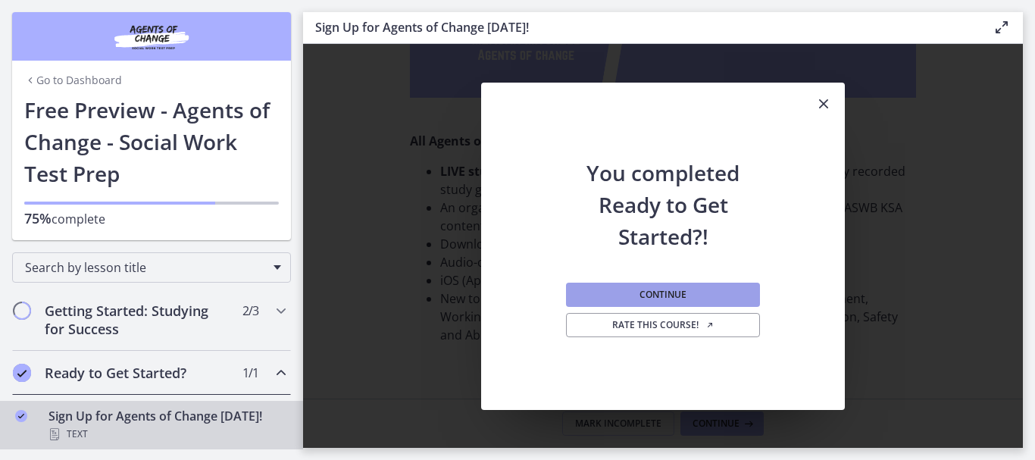
click at [669, 295] on span "Continue" at bounding box center [663, 295] width 47 height 12
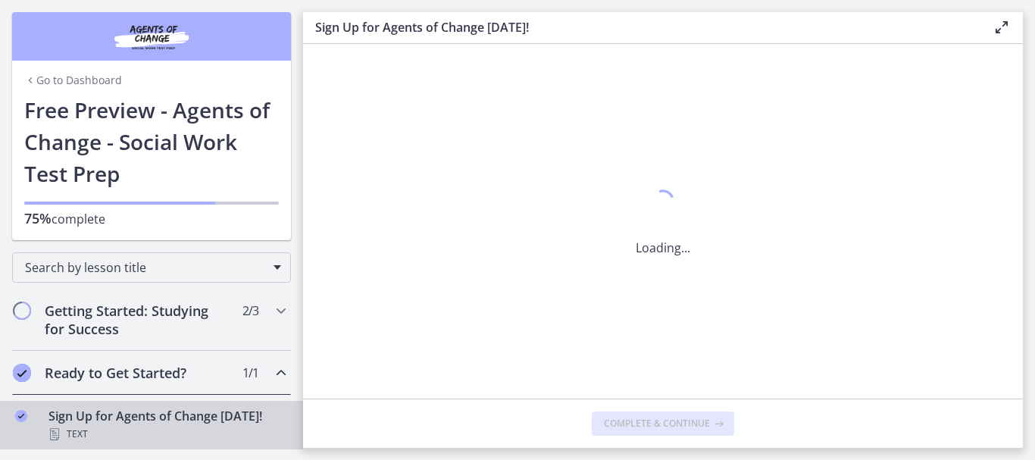
scroll to position [0, 0]
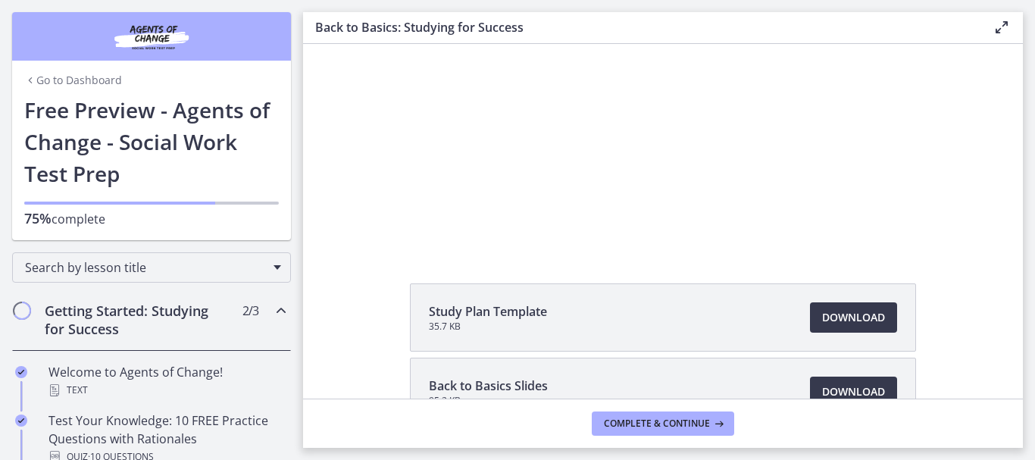
scroll to position [152, 0]
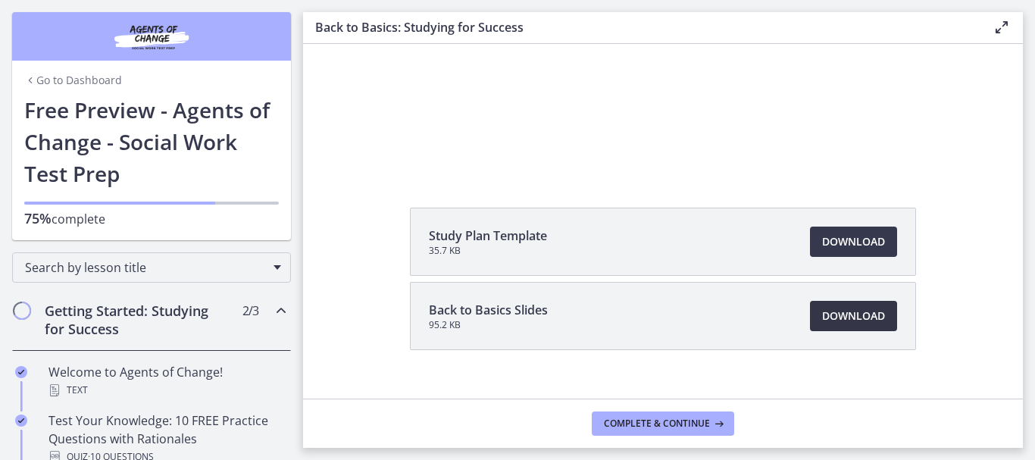
click at [840, 321] on span "Download Opens in a new window" at bounding box center [853, 316] width 63 height 18
click at [835, 249] on span "Download Opens in a new window" at bounding box center [853, 242] width 63 height 18
